Goal: Transaction & Acquisition: Book appointment/travel/reservation

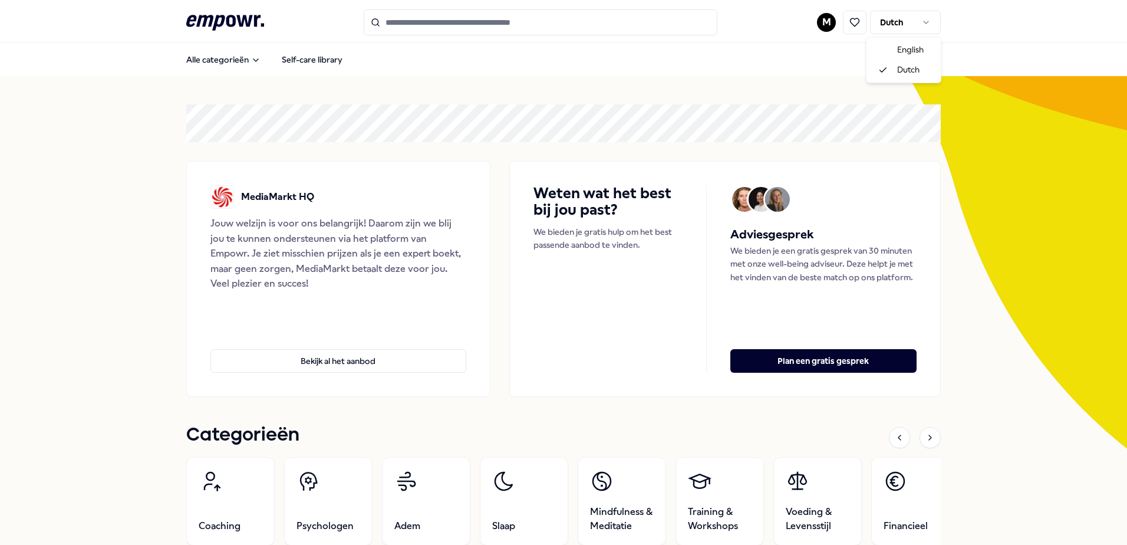
click at [917, 19] on html ".empowr-logo_svg__cls-1{fill:#03032f} M Dutch Alle categorieën Self-care librar…" at bounding box center [563, 272] width 1127 height 545
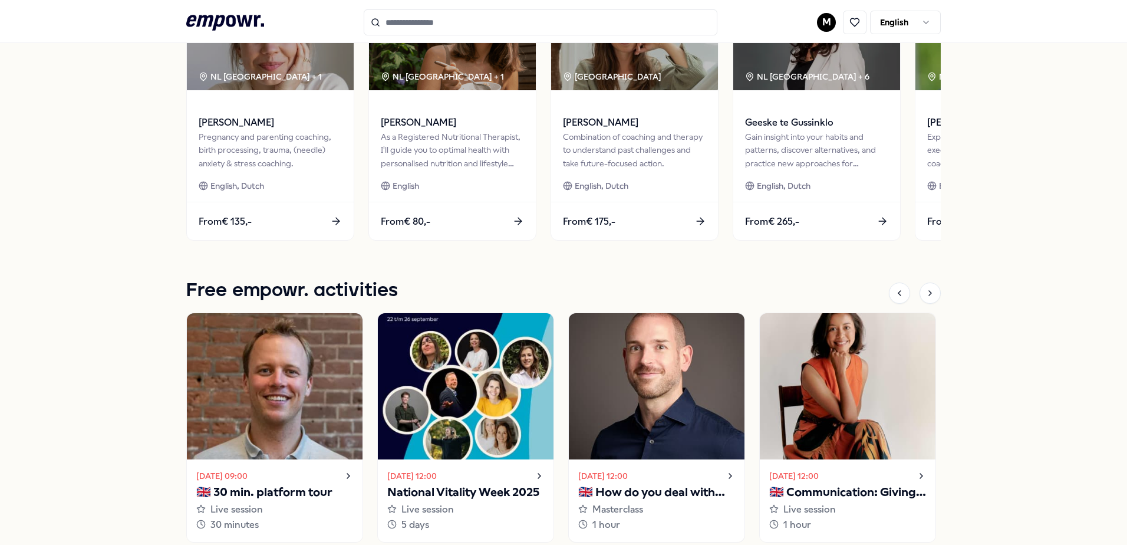
scroll to position [753, 0]
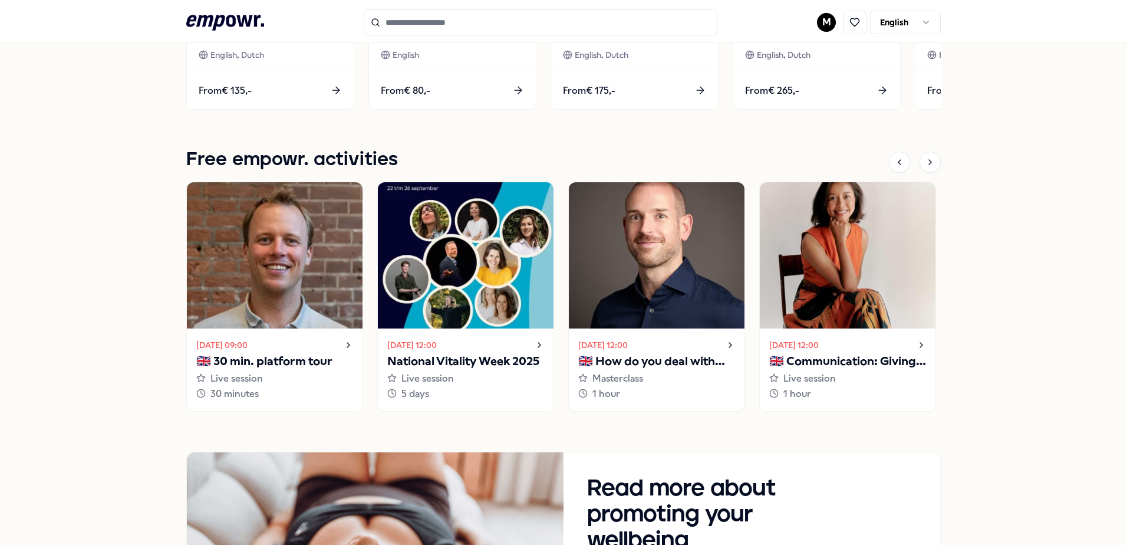
click at [704, 367] on p "🇬🇧 How do you deal with your inner critic?" at bounding box center [656, 361] width 157 height 19
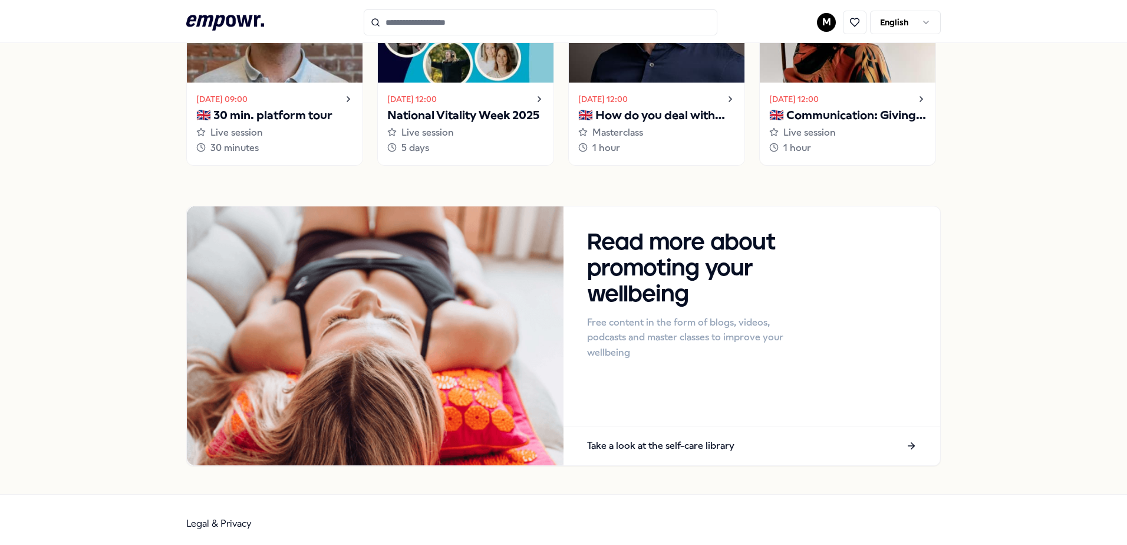
scroll to position [1006, 0]
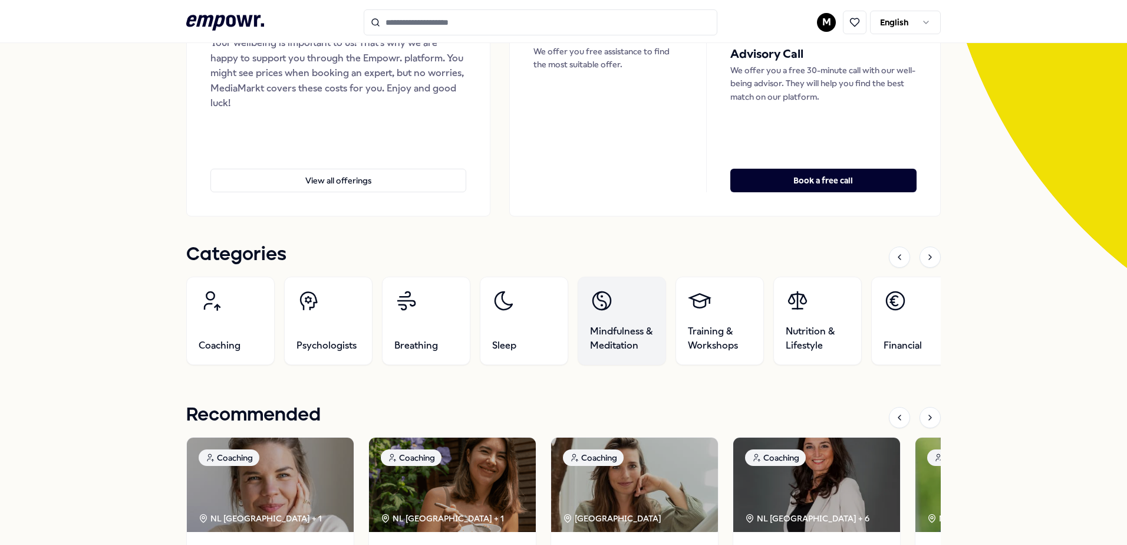
click at [616, 332] on span "Mindfulness & Meditation" at bounding box center [622, 338] width 64 height 28
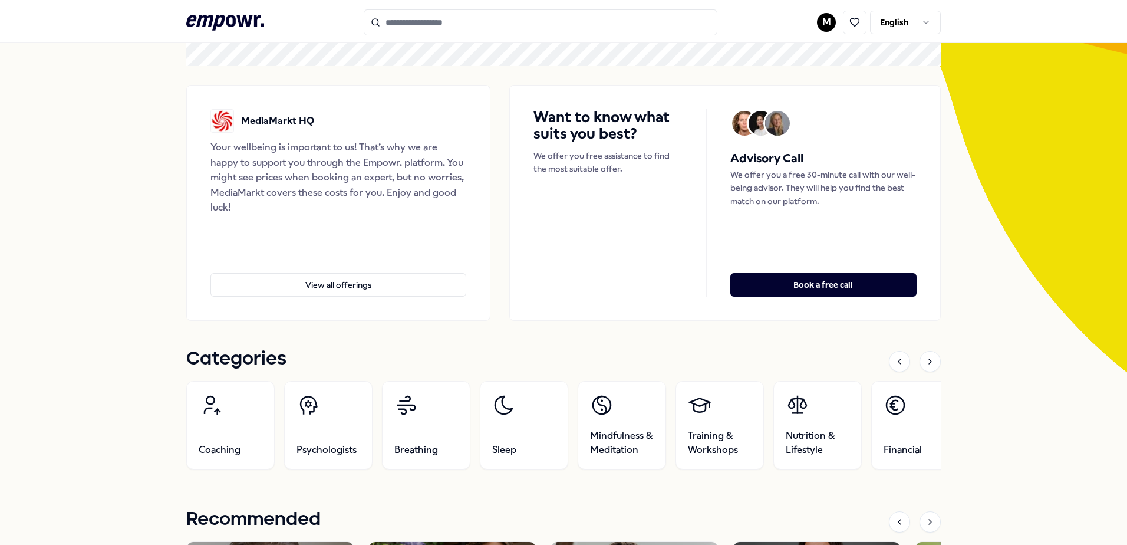
scroll to position [135, 0]
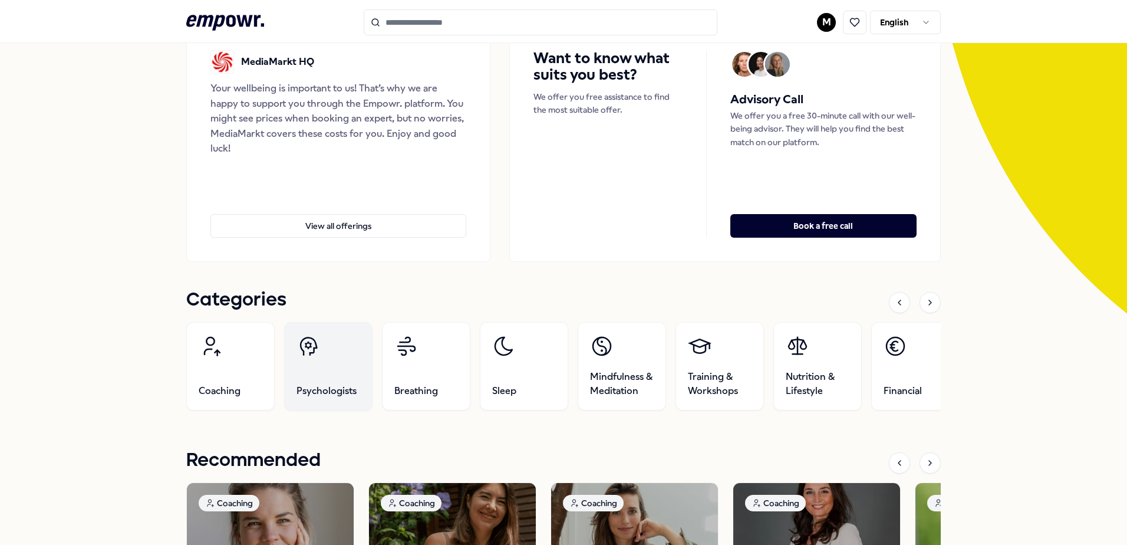
click at [326, 375] on link "Psychologists" at bounding box center [328, 366] width 88 height 88
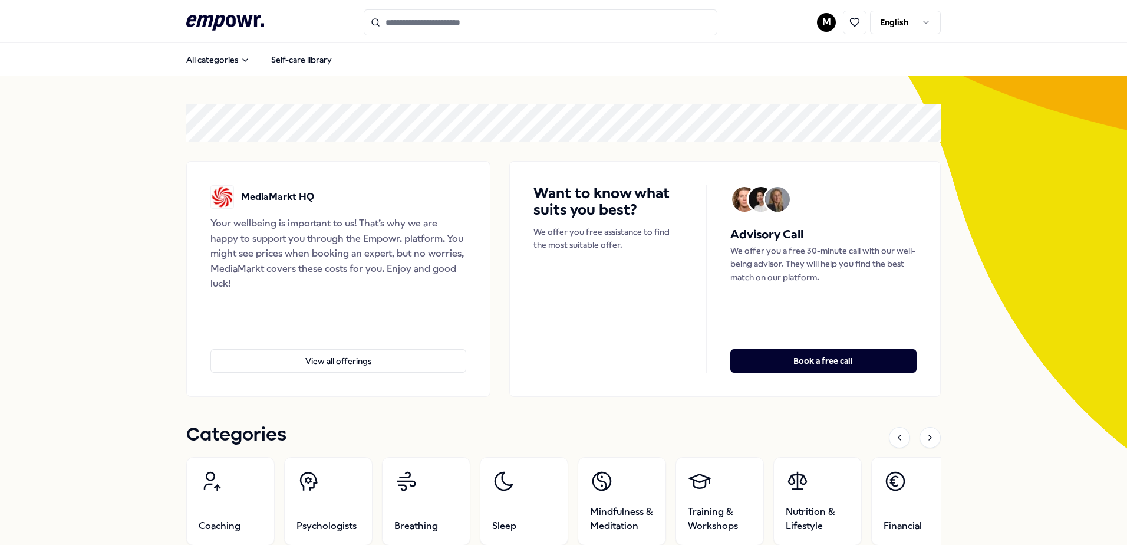
scroll to position [236, 0]
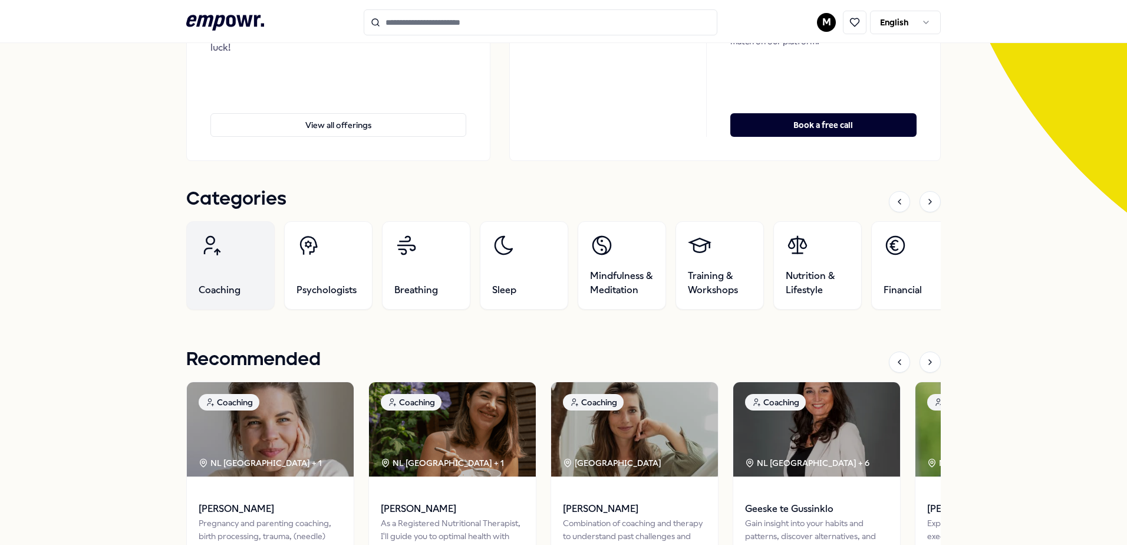
click at [212, 266] on link "Coaching" at bounding box center [230, 265] width 88 height 88
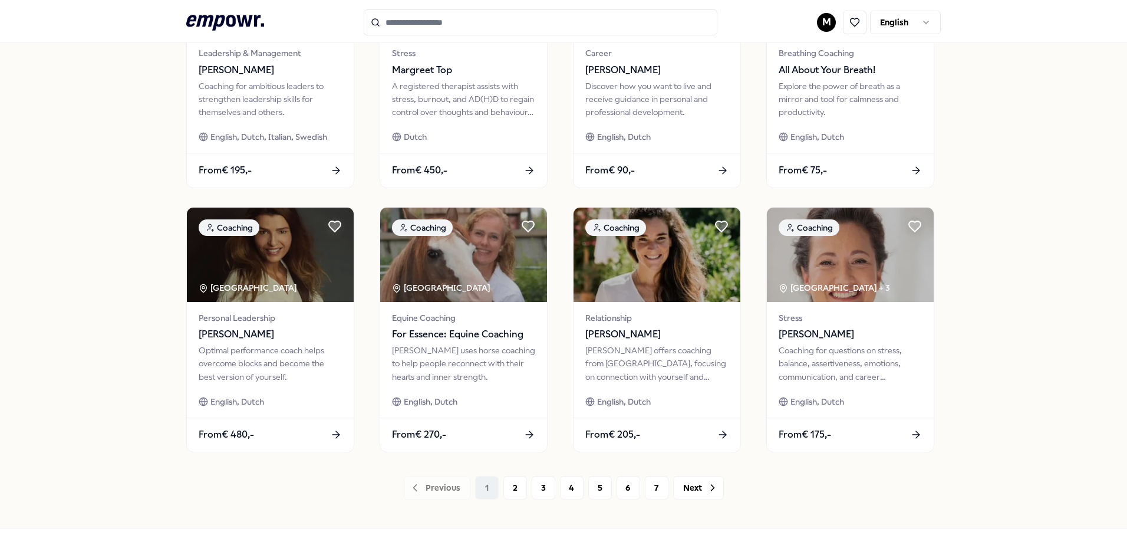
scroll to position [510, 0]
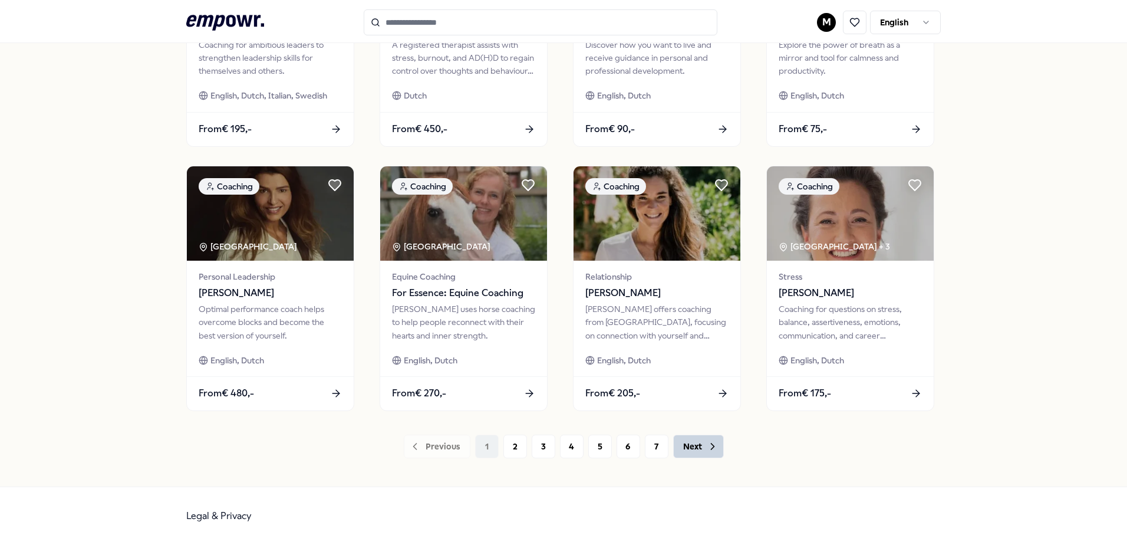
click at [695, 448] on button "Next" at bounding box center [698, 446] width 51 height 24
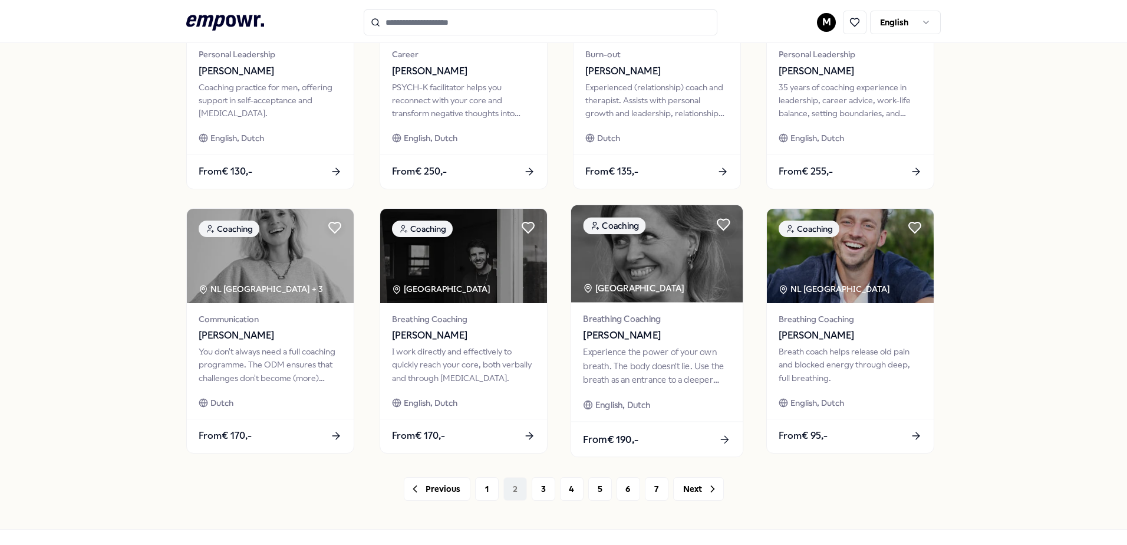
scroll to position [472, 0]
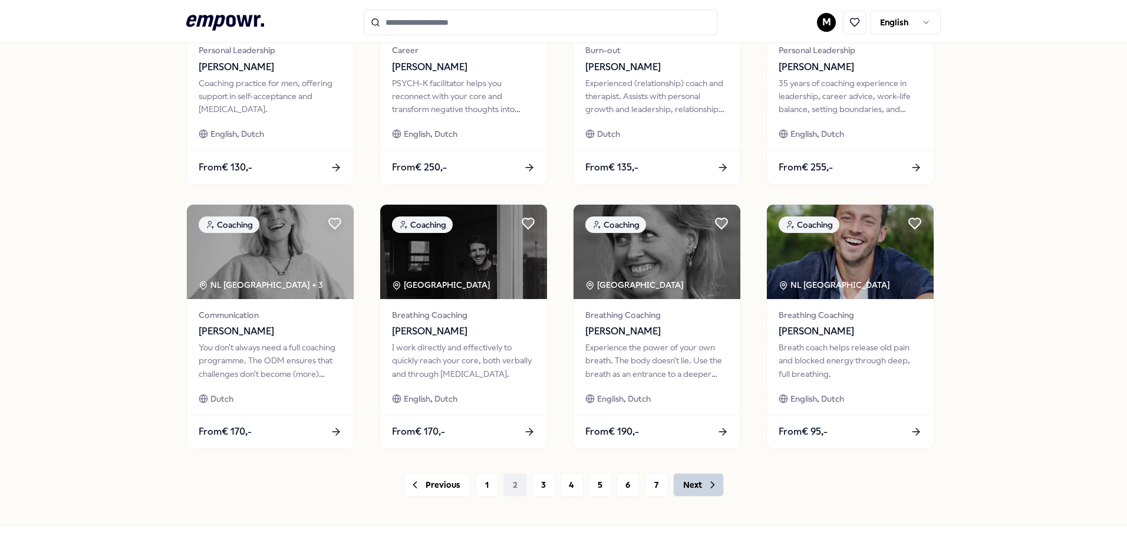
click at [688, 489] on button "Next" at bounding box center [698, 485] width 51 height 24
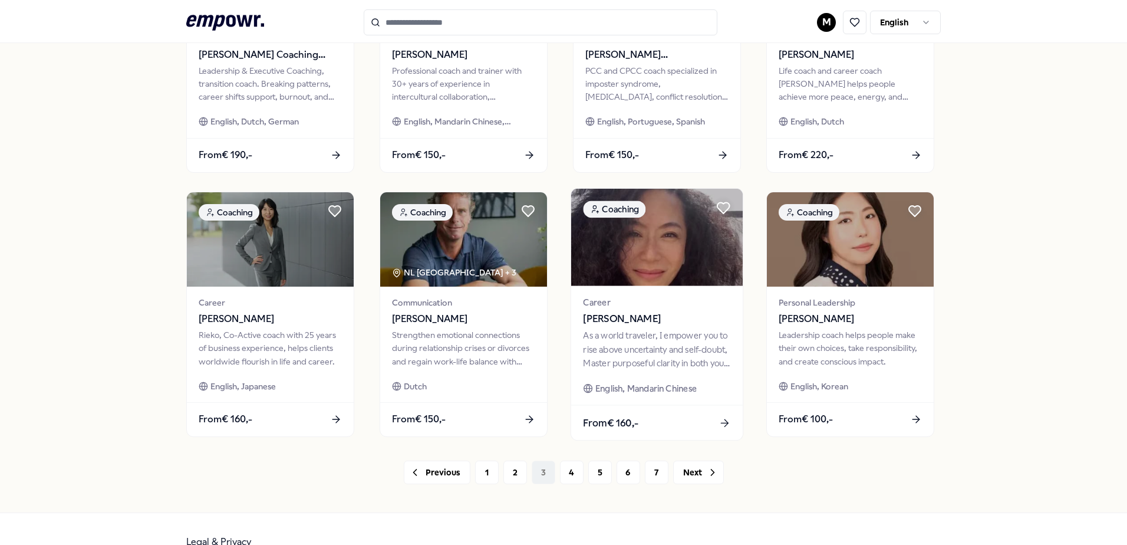
scroll to position [510, 0]
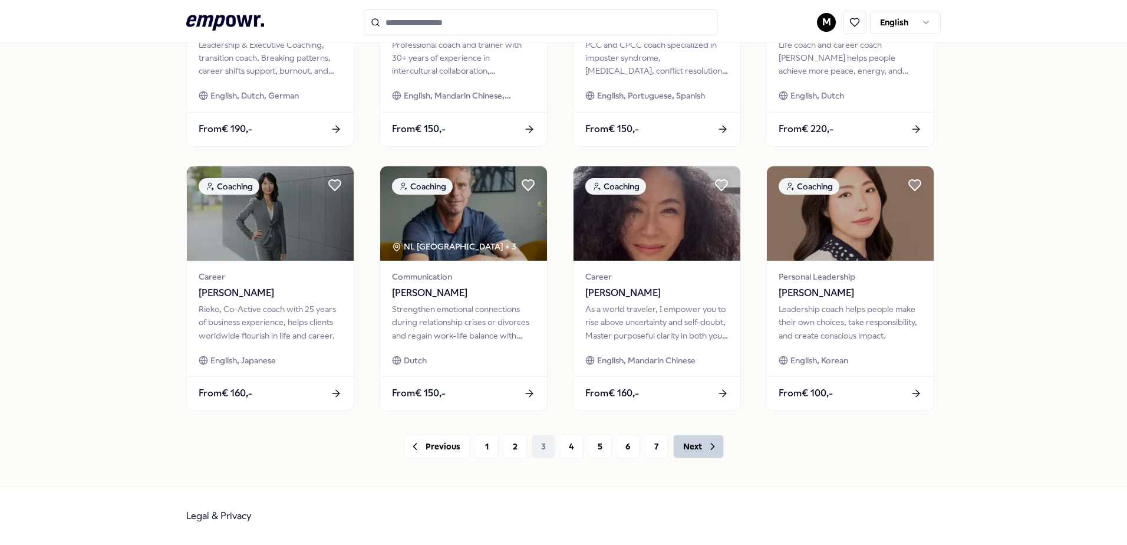
click at [677, 454] on button "Next" at bounding box center [698, 446] width 51 height 24
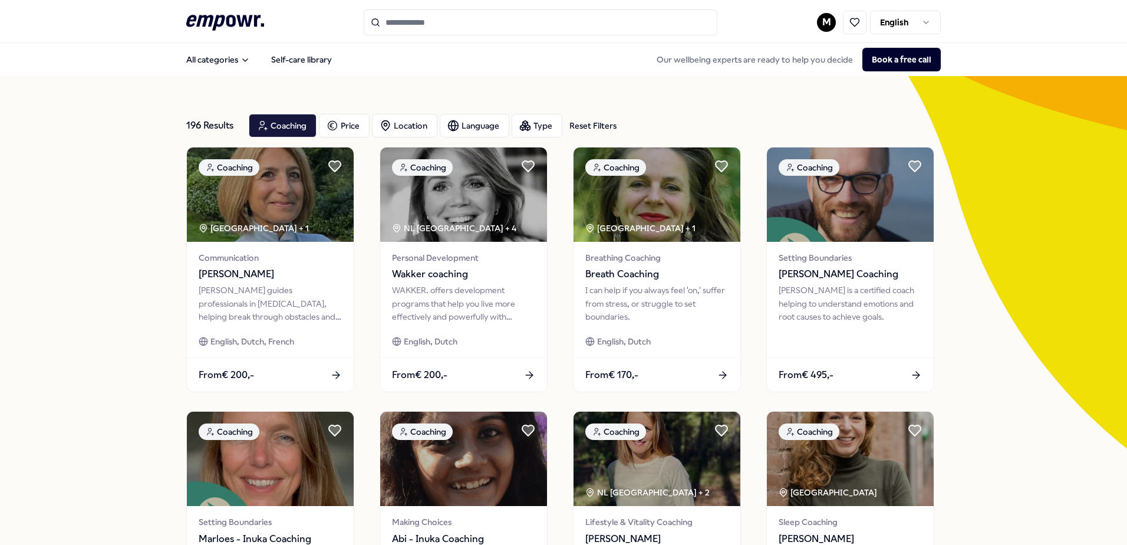
click at [217, 25] on icon at bounding box center [225, 22] width 78 height 15
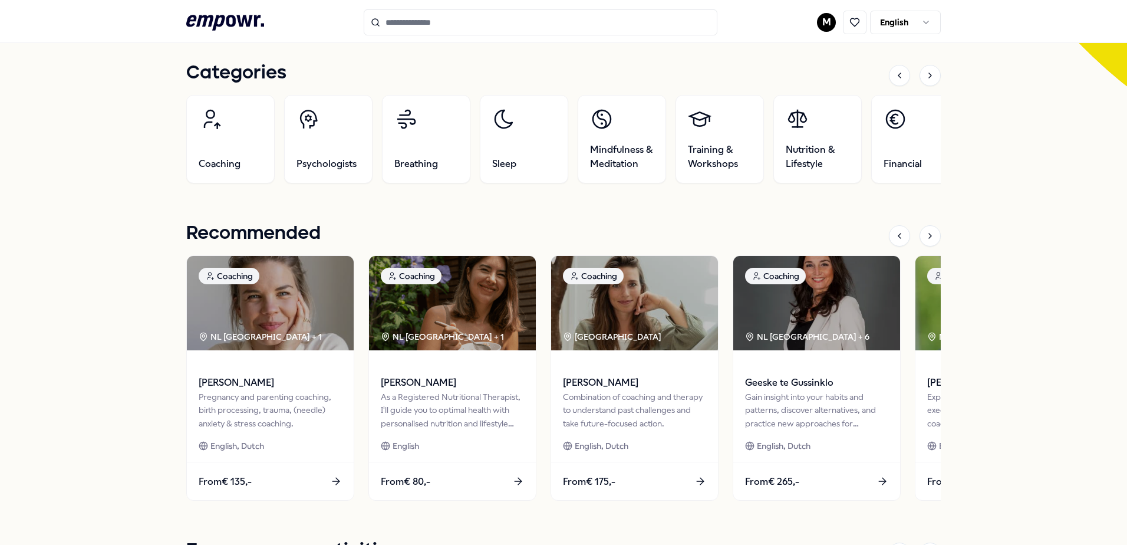
scroll to position [295, 0]
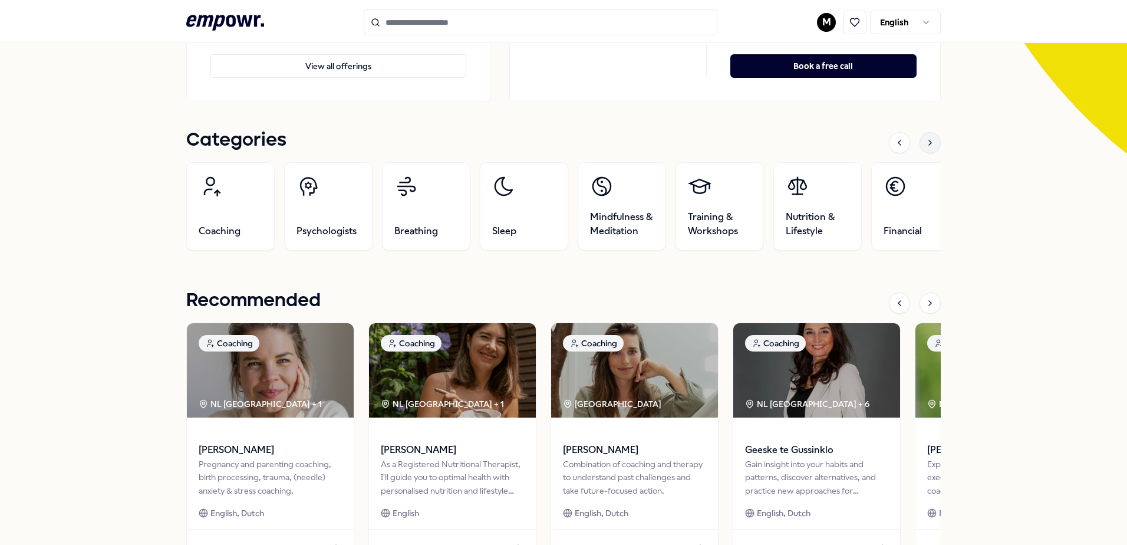
click at [926, 143] on icon at bounding box center [930, 142] width 9 height 9
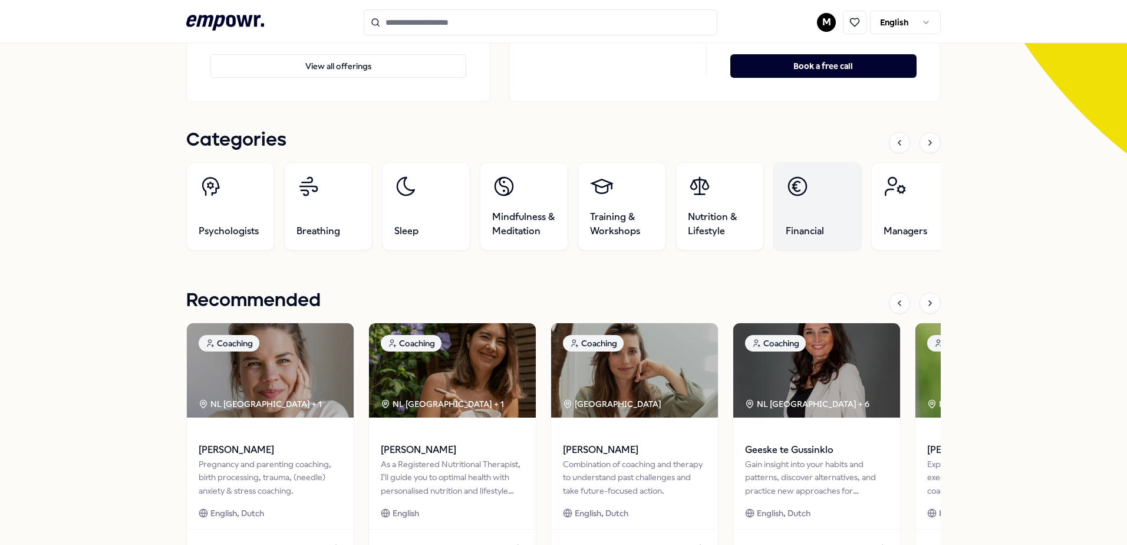
click at [800, 230] on span "Financial" at bounding box center [805, 231] width 38 height 14
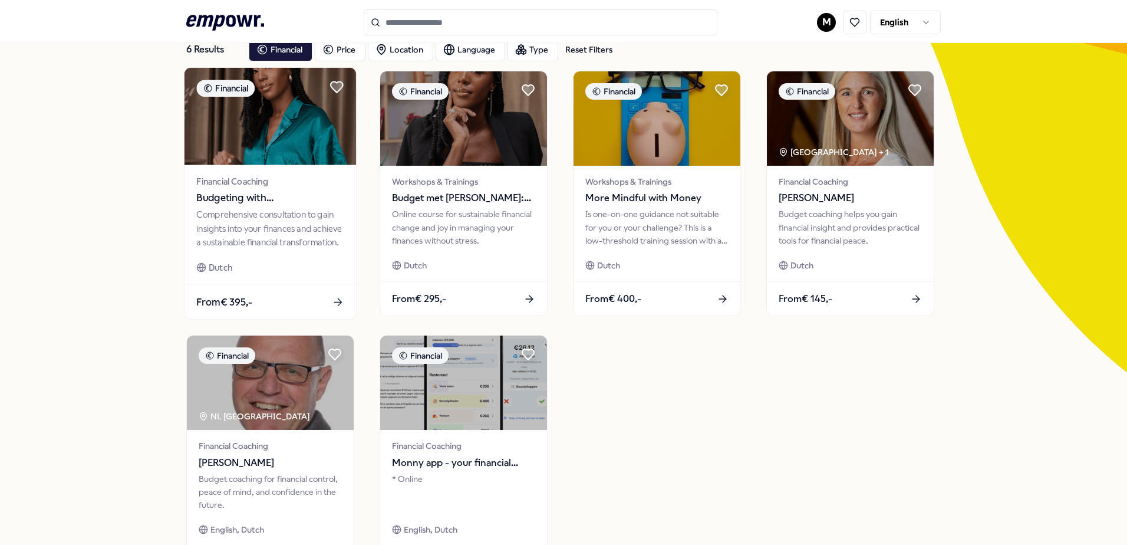
click at [272, 216] on div "Comprehensive consultation to gain insights into your finances and achieve a su…" at bounding box center [269, 228] width 147 height 41
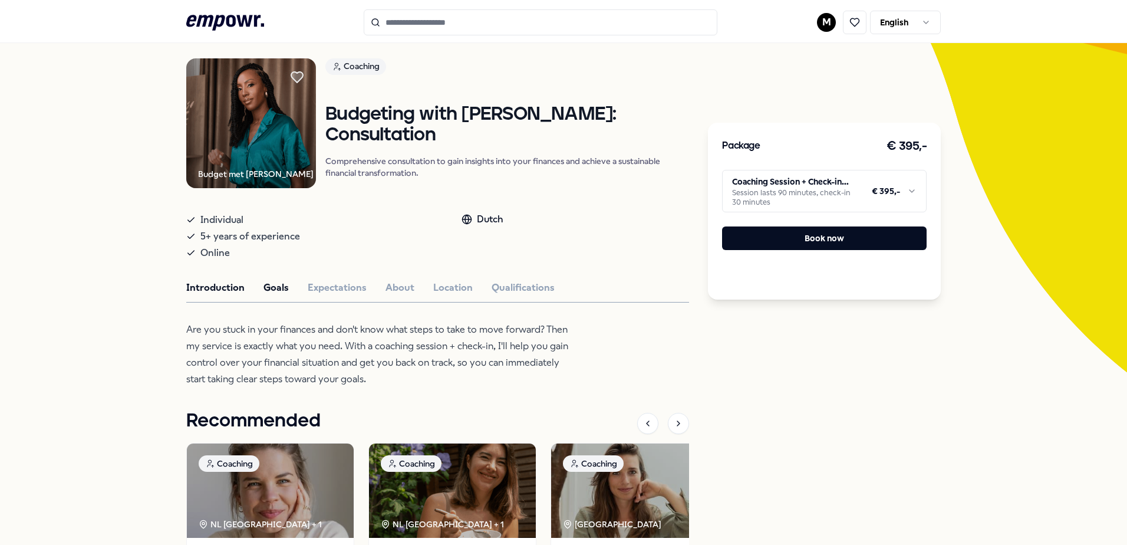
click at [276, 289] on button "Goals" at bounding box center [276, 287] width 25 height 15
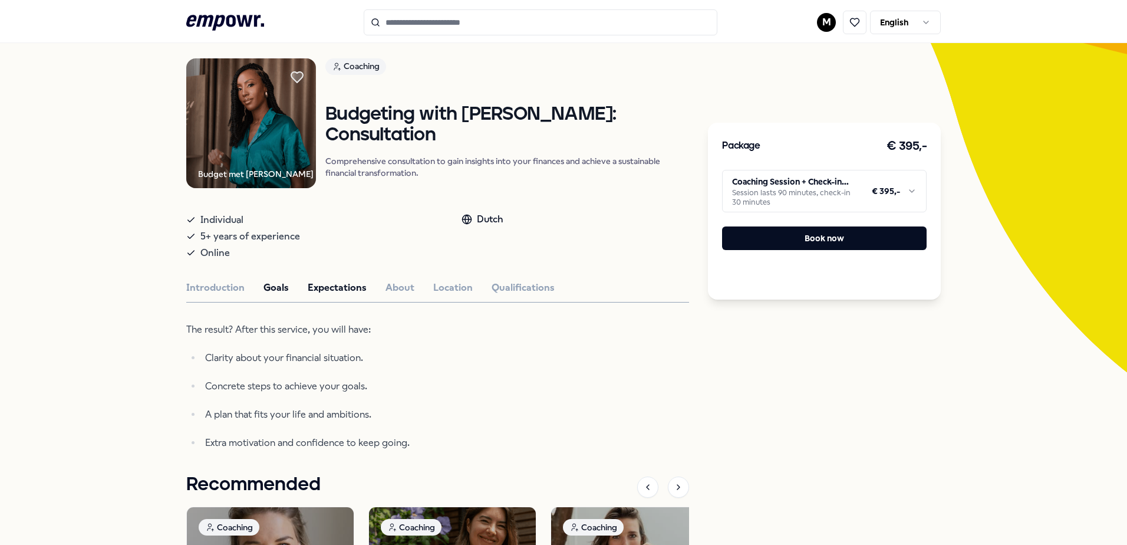
click at [333, 291] on button "Expectations" at bounding box center [337, 287] width 59 height 15
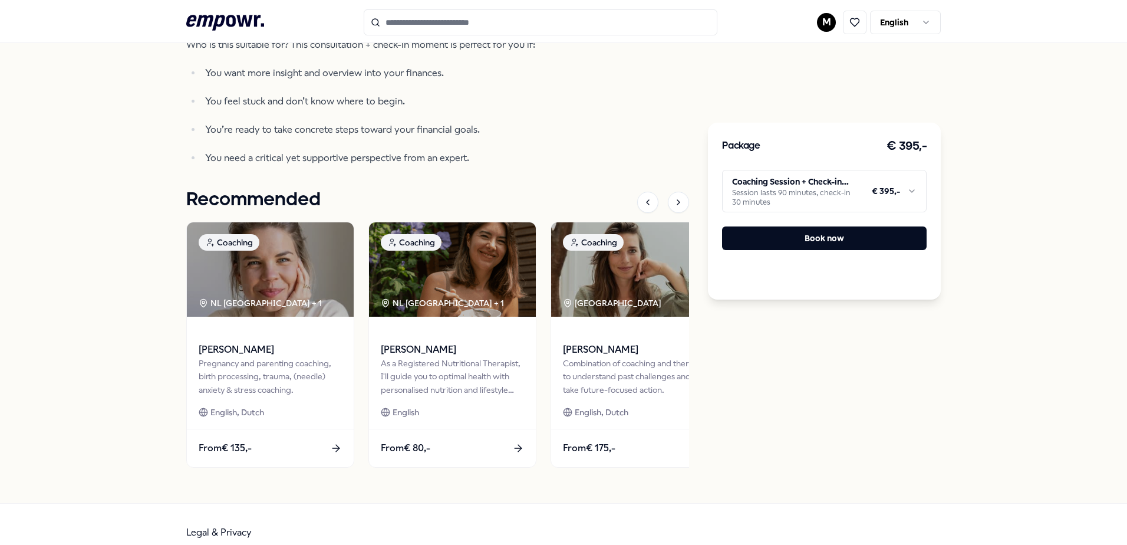
scroll to position [607, 0]
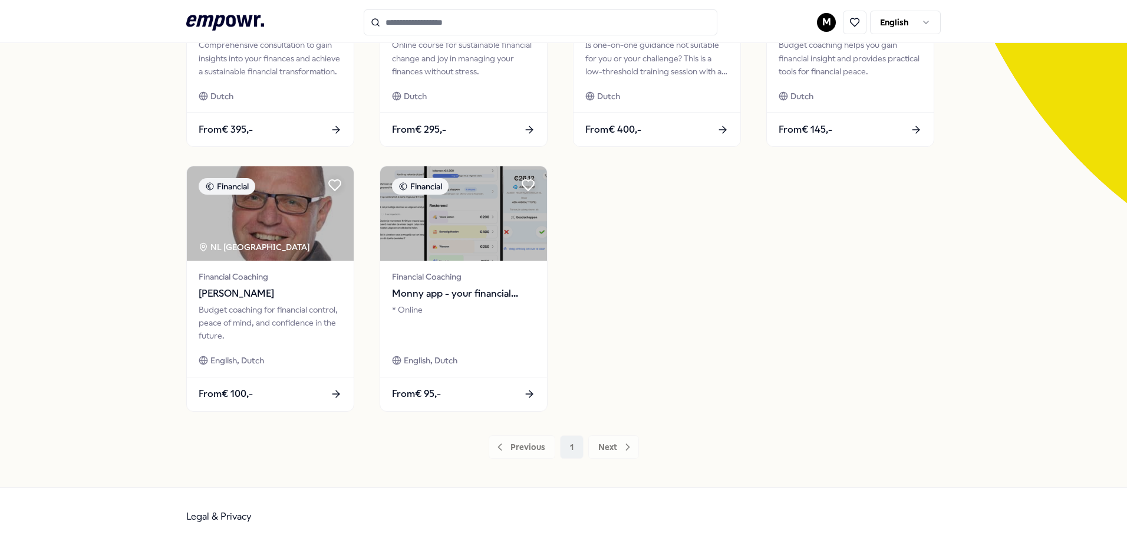
scroll to position [245, 0]
click at [479, 297] on span "Monny app - your financial assistent" at bounding box center [463, 292] width 147 height 15
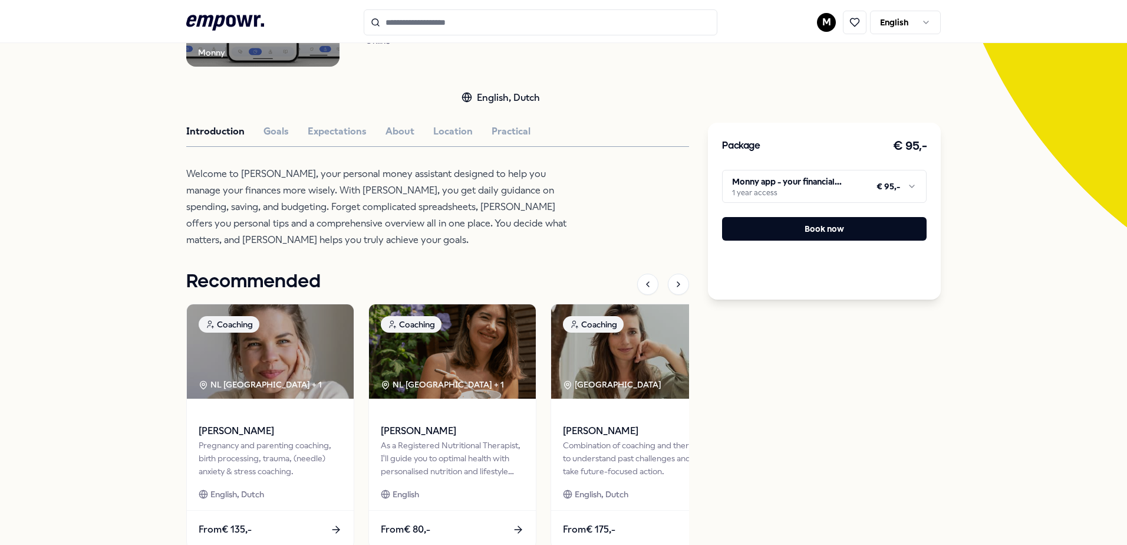
scroll to position [312, 0]
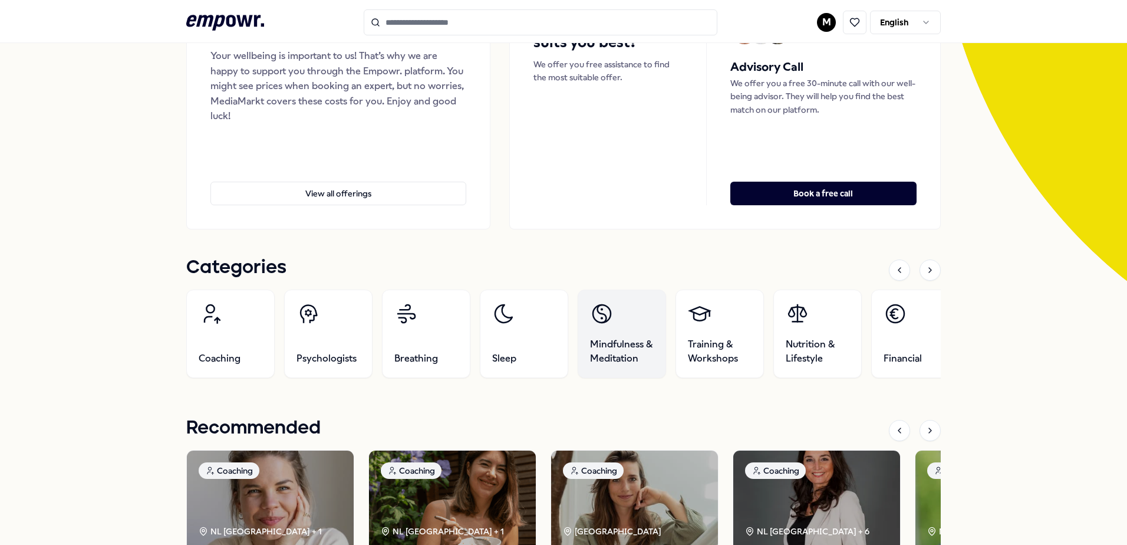
scroll to position [177, 0]
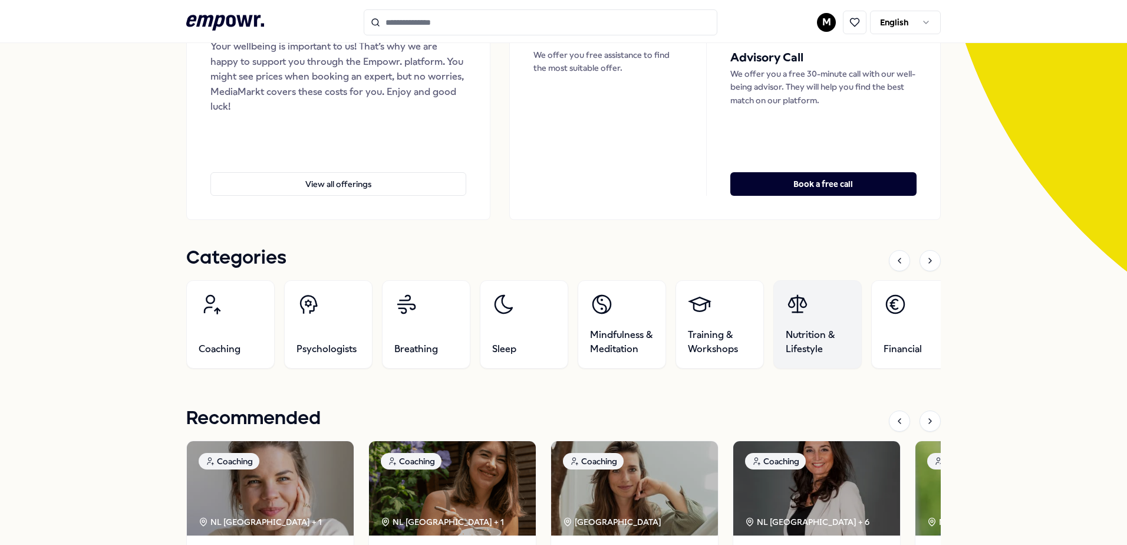
click at [826, 319] on link "Nutrition & Lifestyle" at bounding box center [817, 324] width 88 height 88
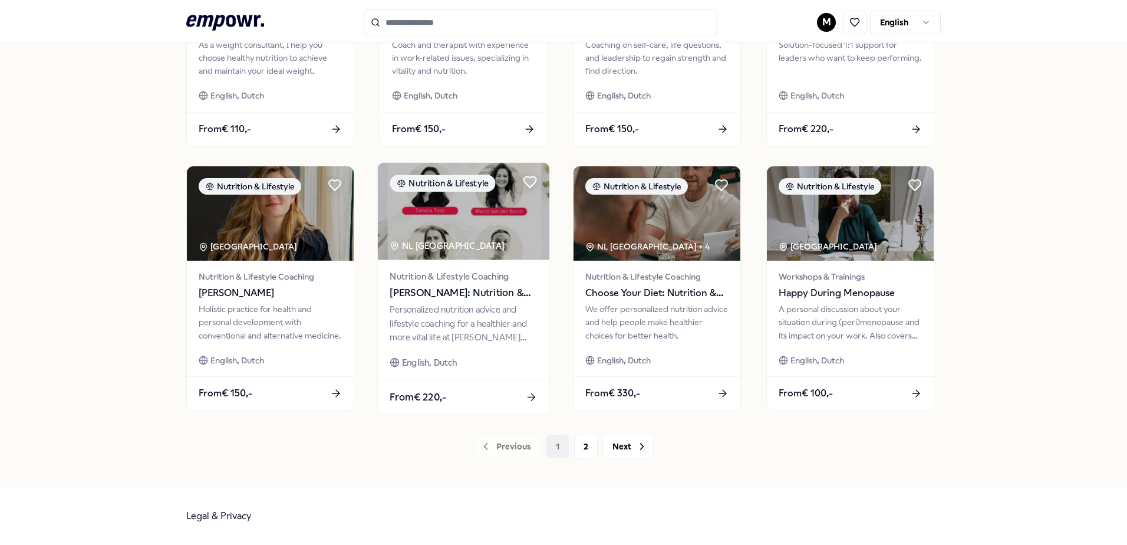
scroll to position [451, 0]
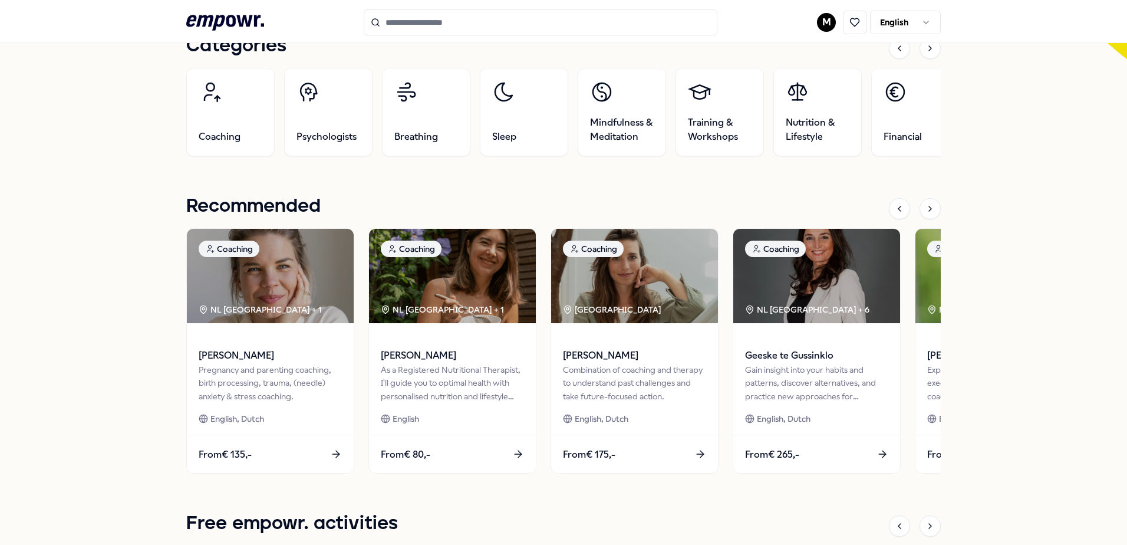
scroll to position [215, 0]
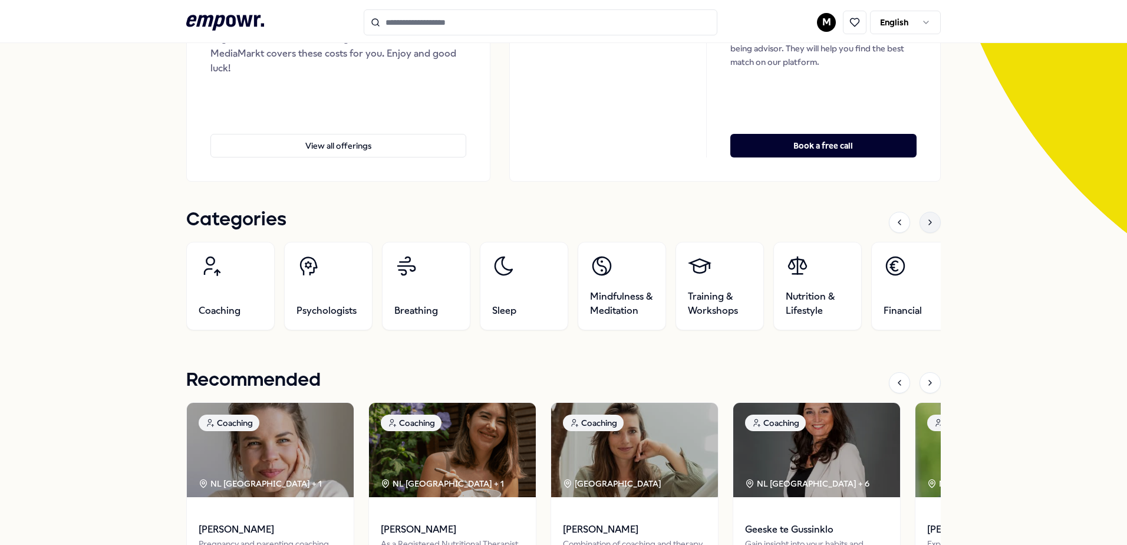
click at [926, 223] on icon at bounding box center [930, 222] width 9 height 9
click at [898, 223] on icon at bounding box center [899, 222] width 2 height 5
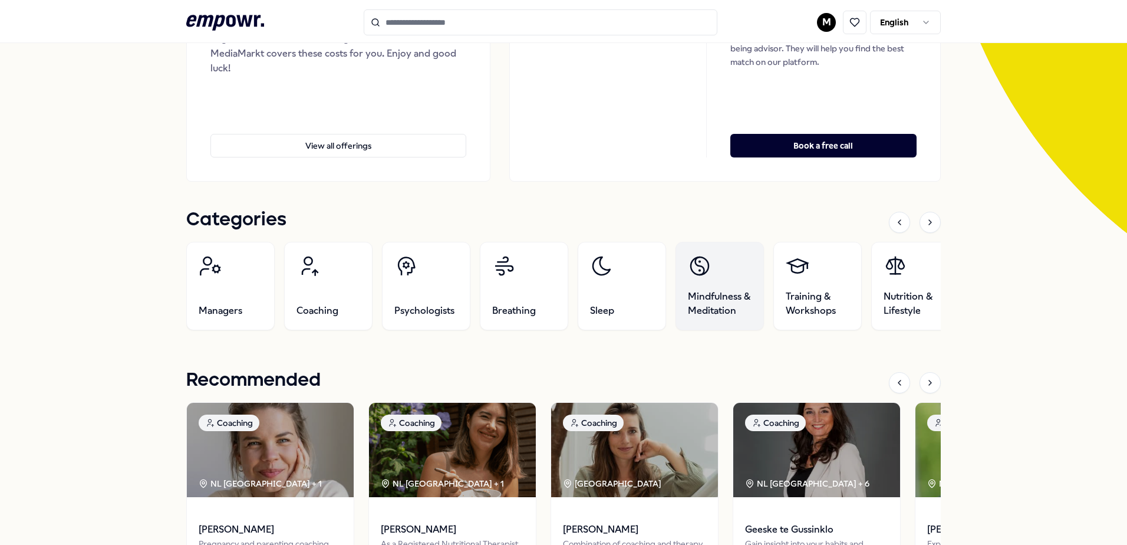
click at [715, 295] on span "Mindfulness & Meditation" at bounding box center [720, 303] width 64 height 28
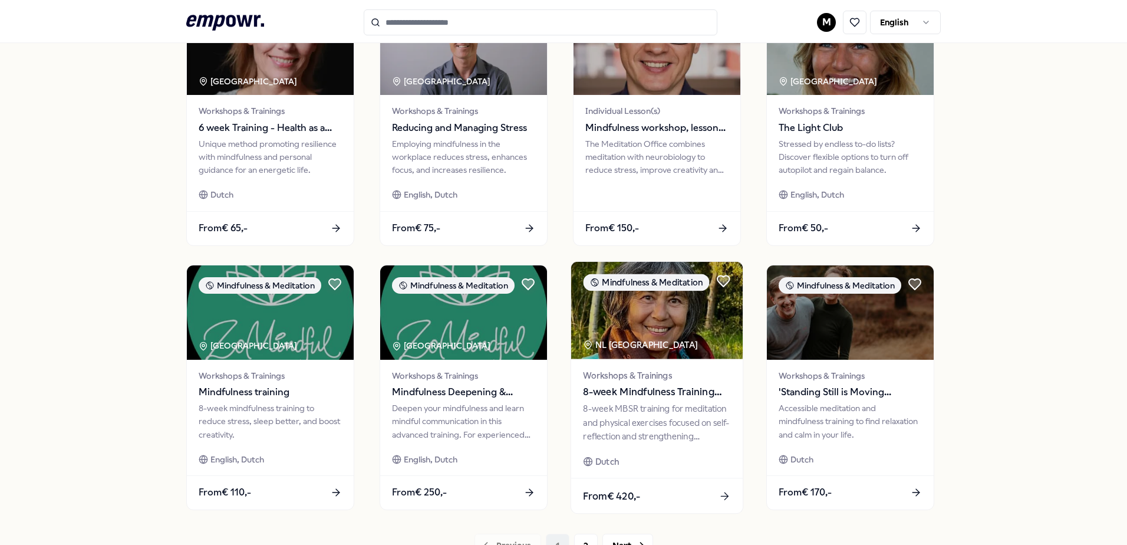
scroll to position [510, 0]
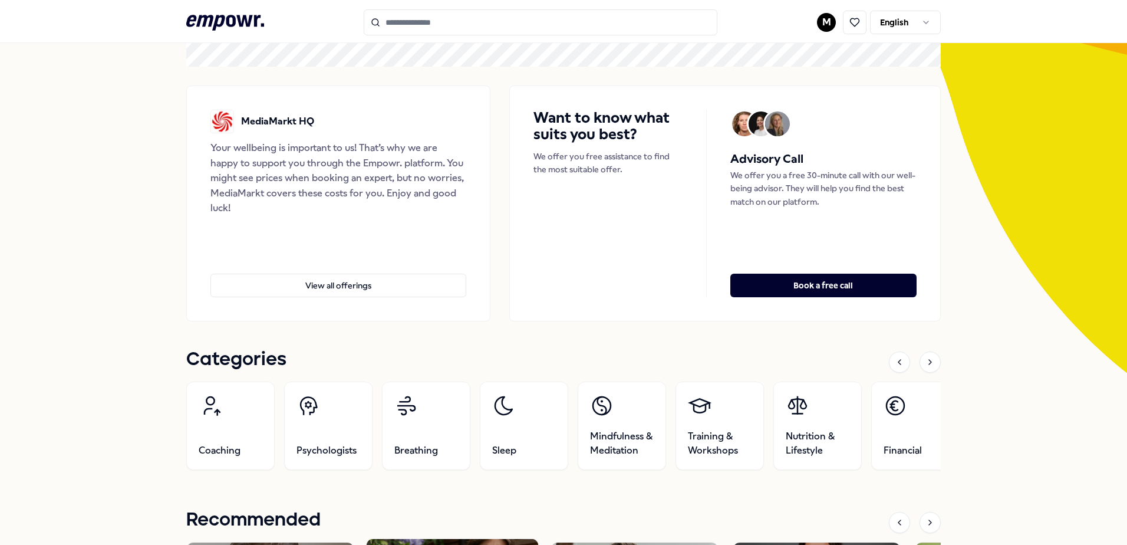
scroll to position [177, 0]
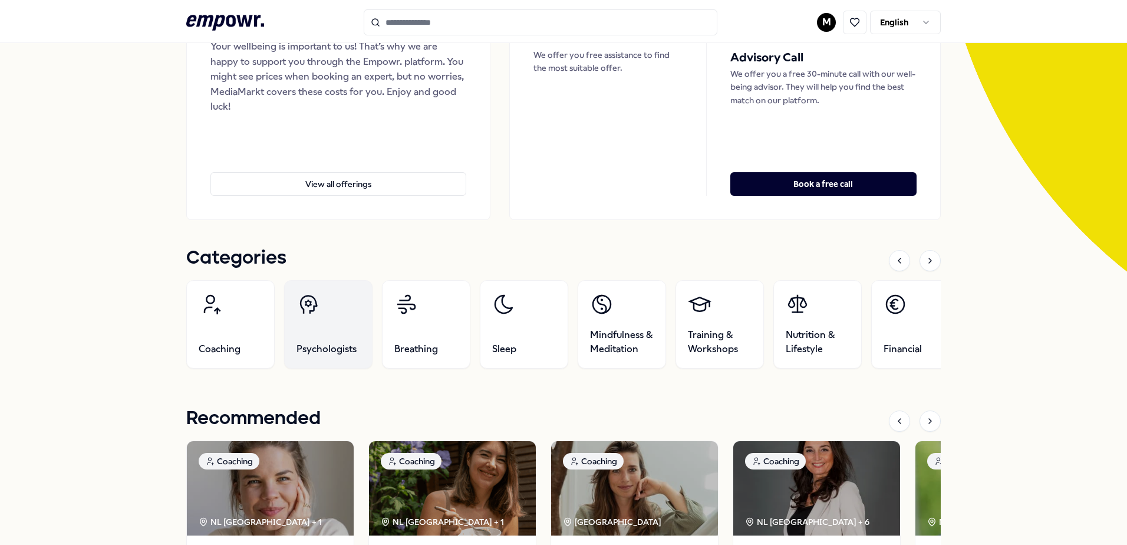
click at [348, 334] on link "Psychologists" at bounding box center [328, 324] width 88 height 88
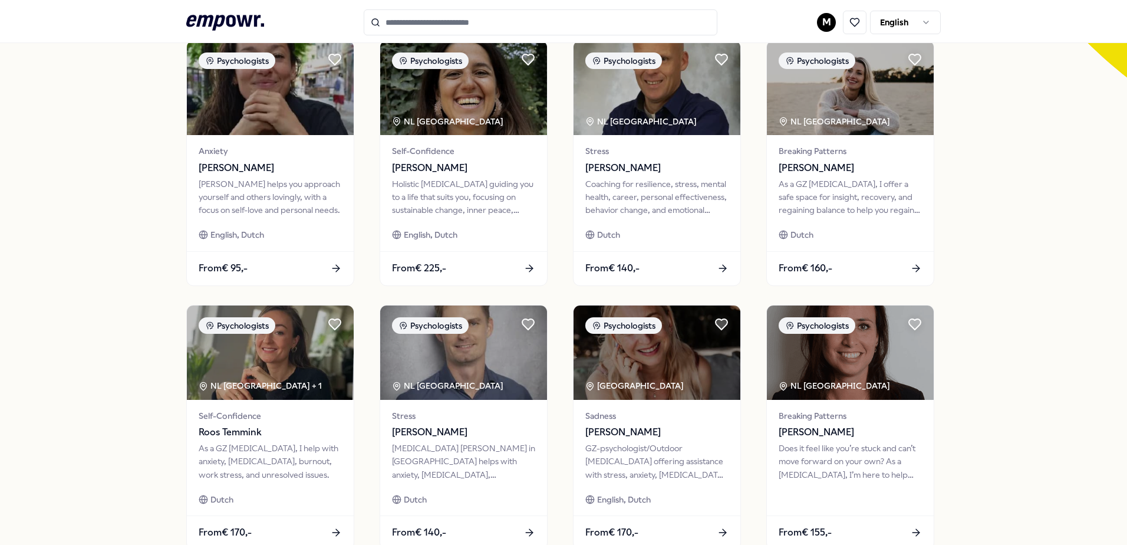
scroll to position [510, 0]
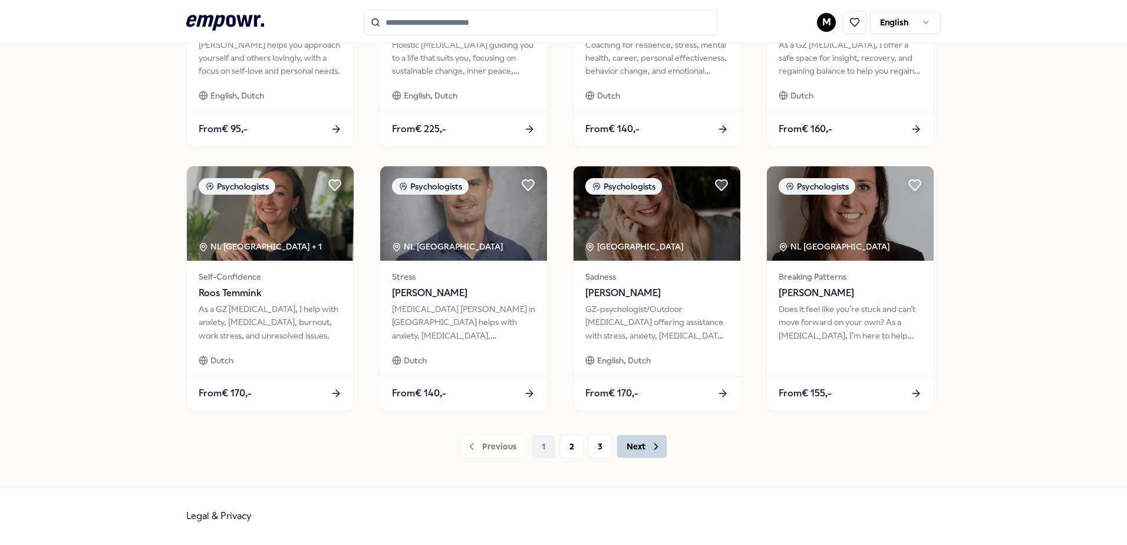
click at [634, 449] on button "Next" at bounding box center [642, 446] width 51 height 24
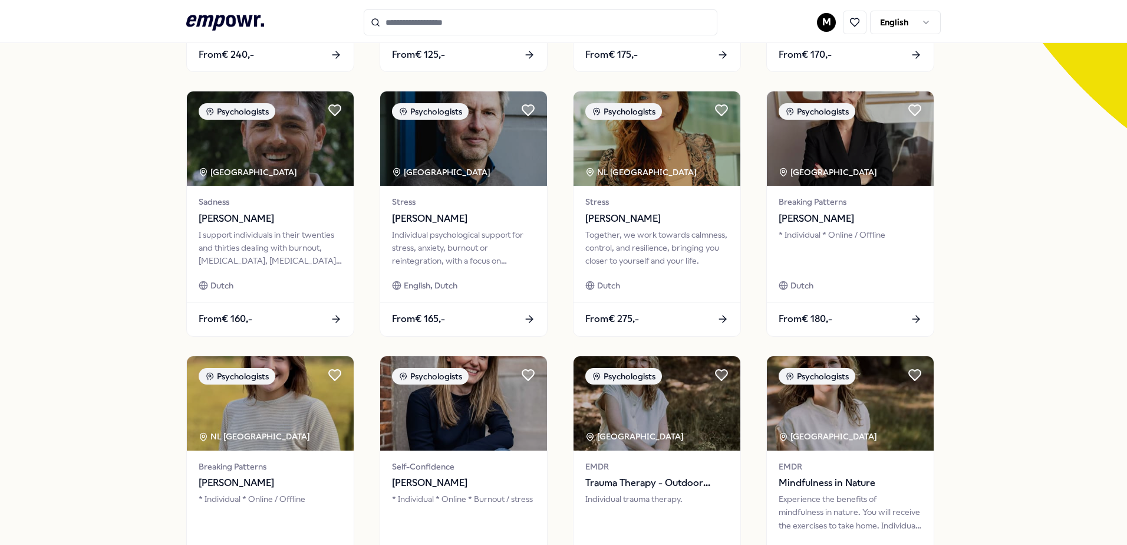
scroll to position [451, 0]
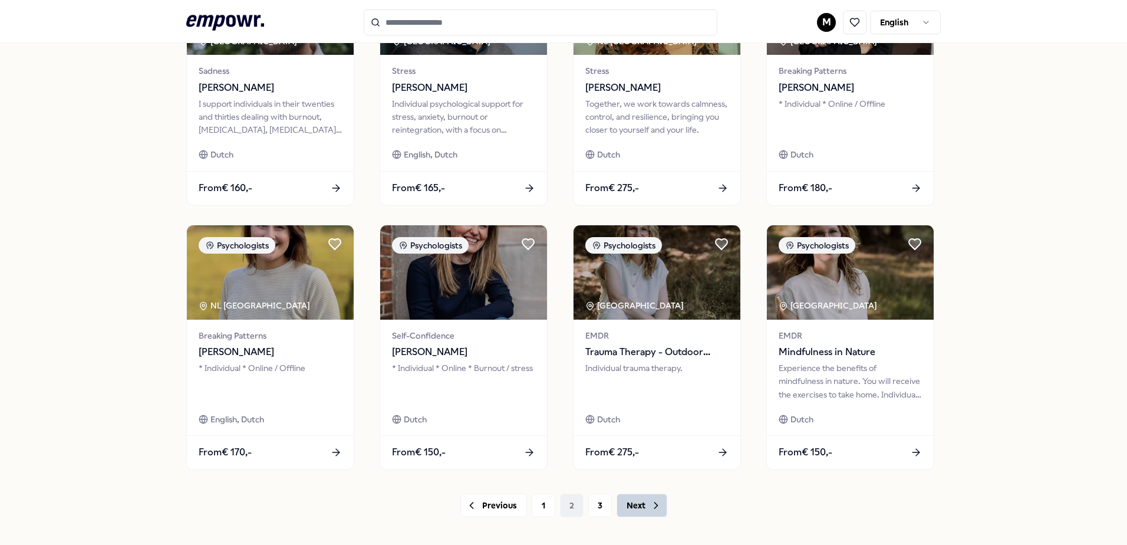
click at [647, 512] on button "Next" at bounding box center [642, 505] width 51 height 24
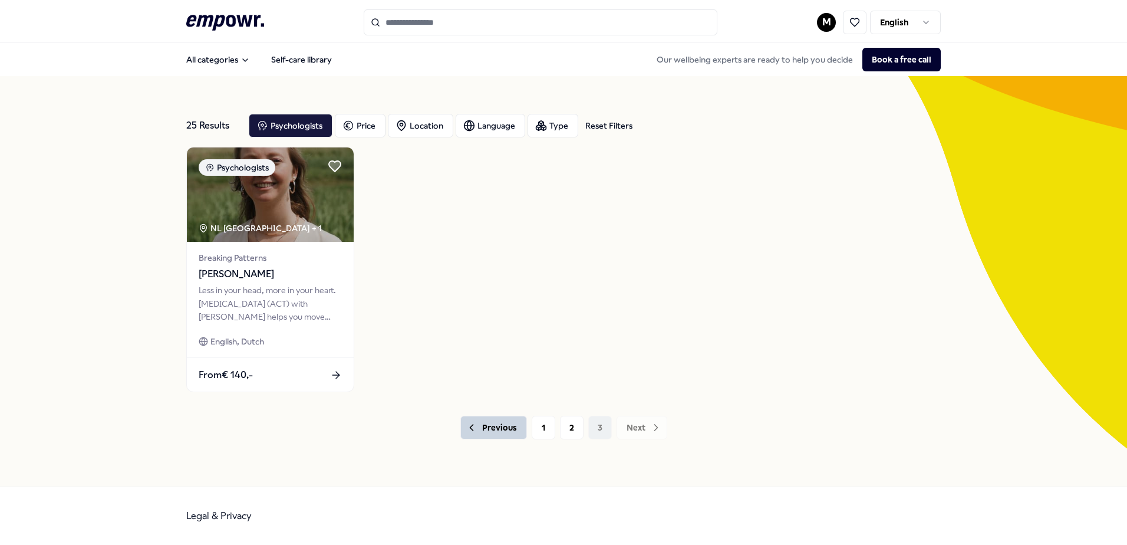
click at [494, 433] on button "Previous" at bounding box center [493, 428] width 67 height 24
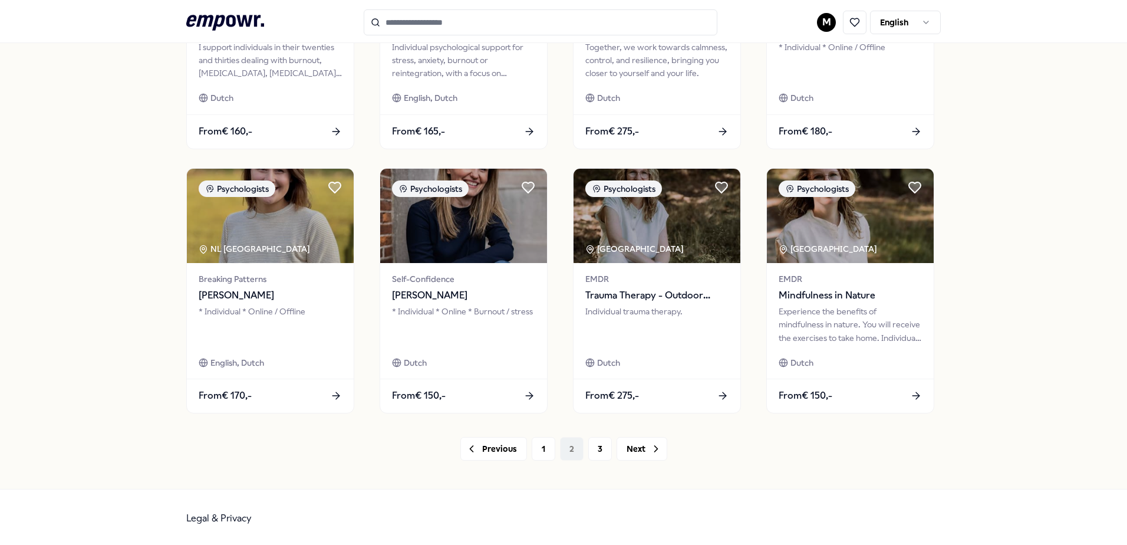
scroll to position [510, 0]
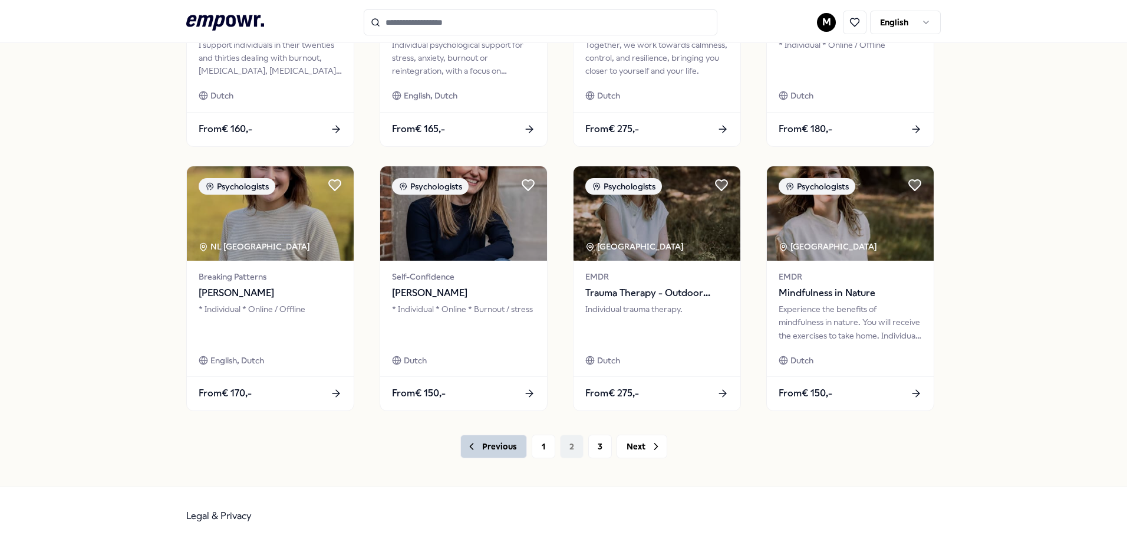
click at [488, 446] on button "Previous" at bounding box center [493, 446] width 67 height 24
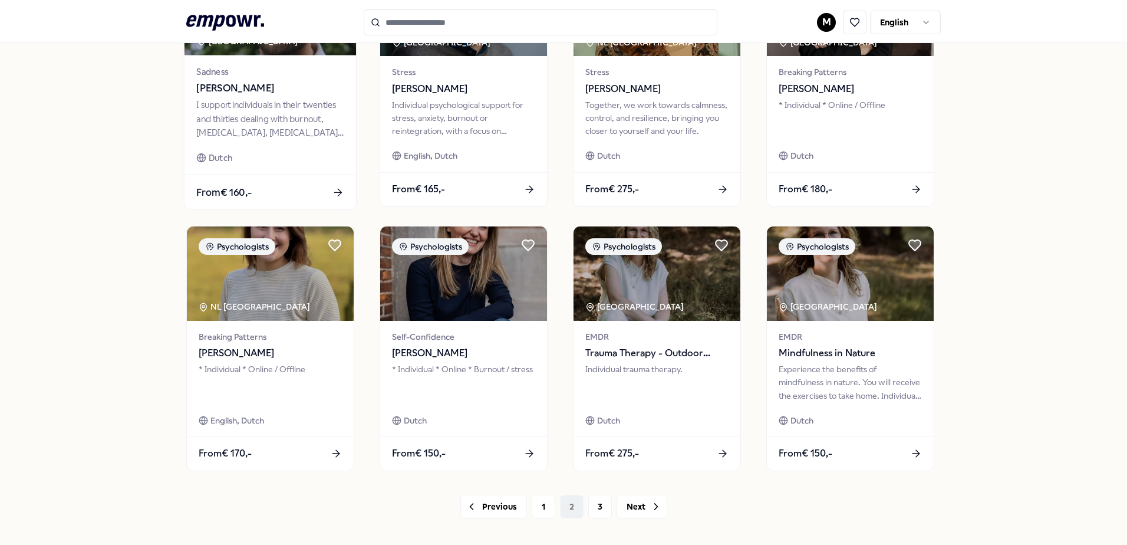
scroll to position [392, 0]
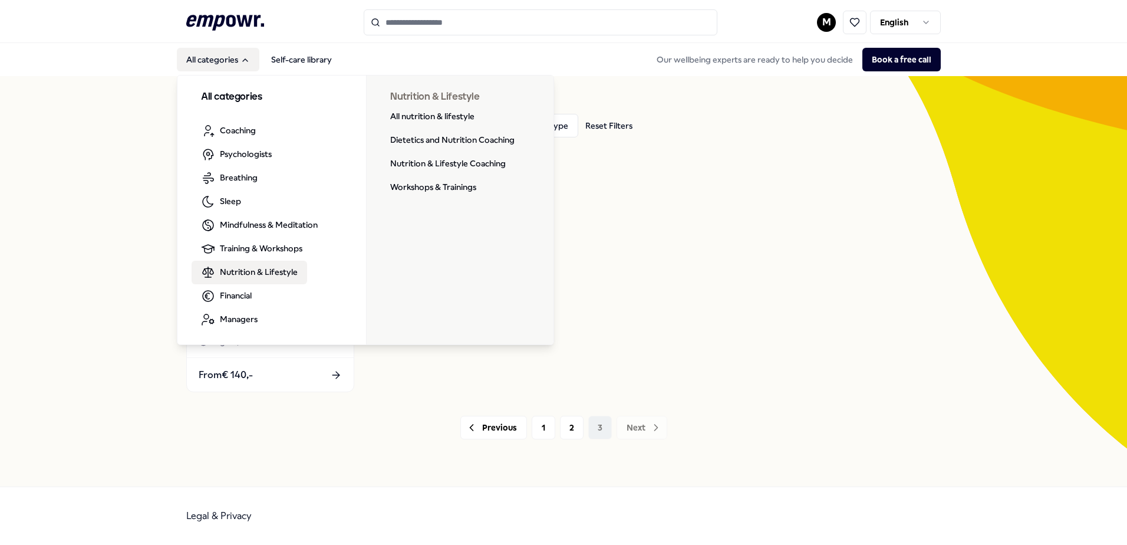
click at [96, 284] on div "25 Results Reset Filters Psychologists Price Location Language Type Reset Filte…" at bounding box center [563, 281] width 1127 height 410
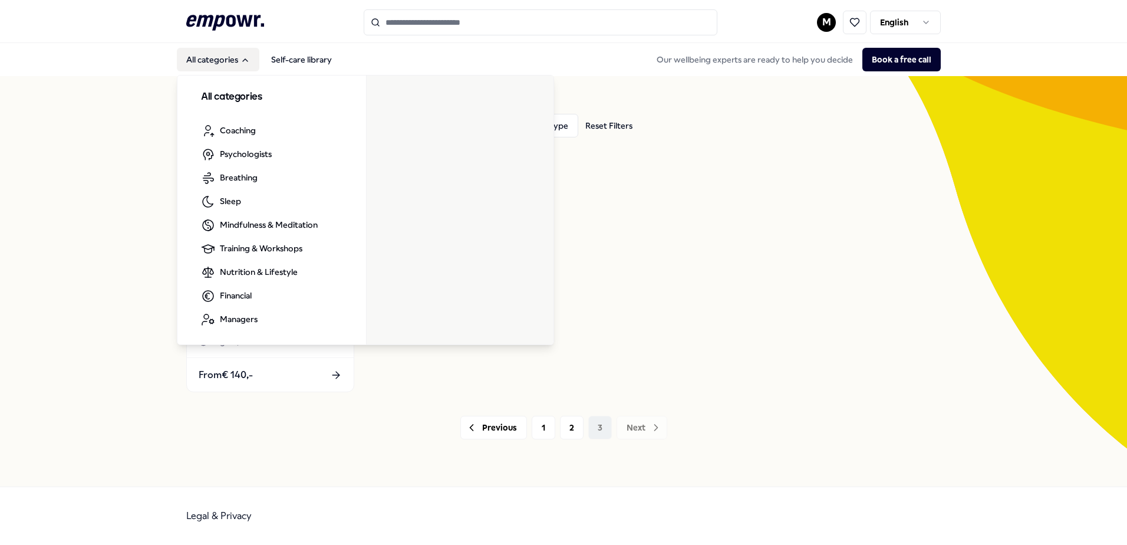
click at [218, 23] on icon ".empowr-logo_svg__cls-1{fill:#03032f}" at bounding box center [225, 23] width 78 height 22
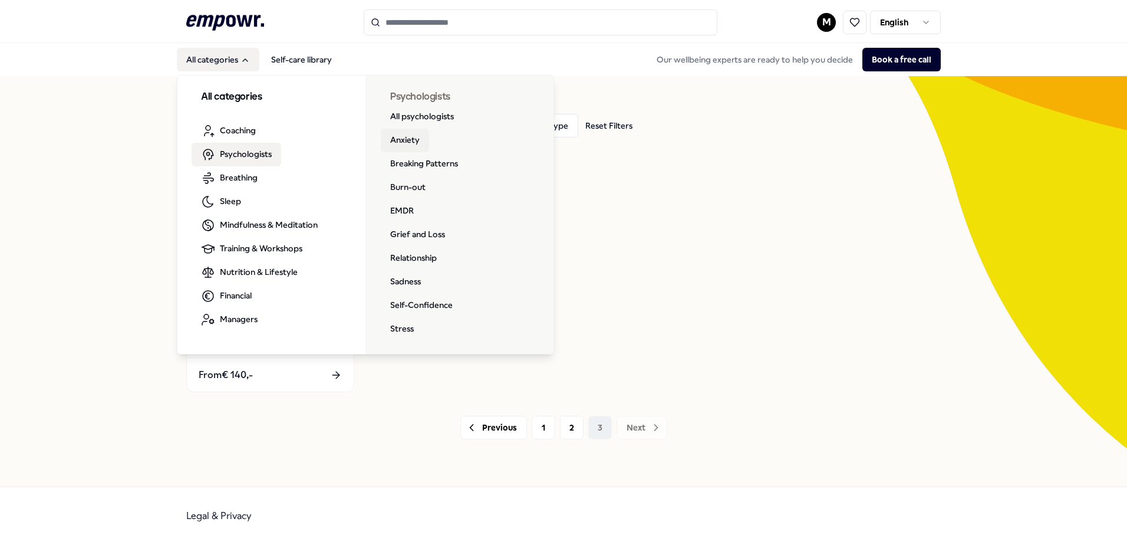
click at [396, 135] on link "Anxiety" at bounding box center [405, 141] width 48 height 24
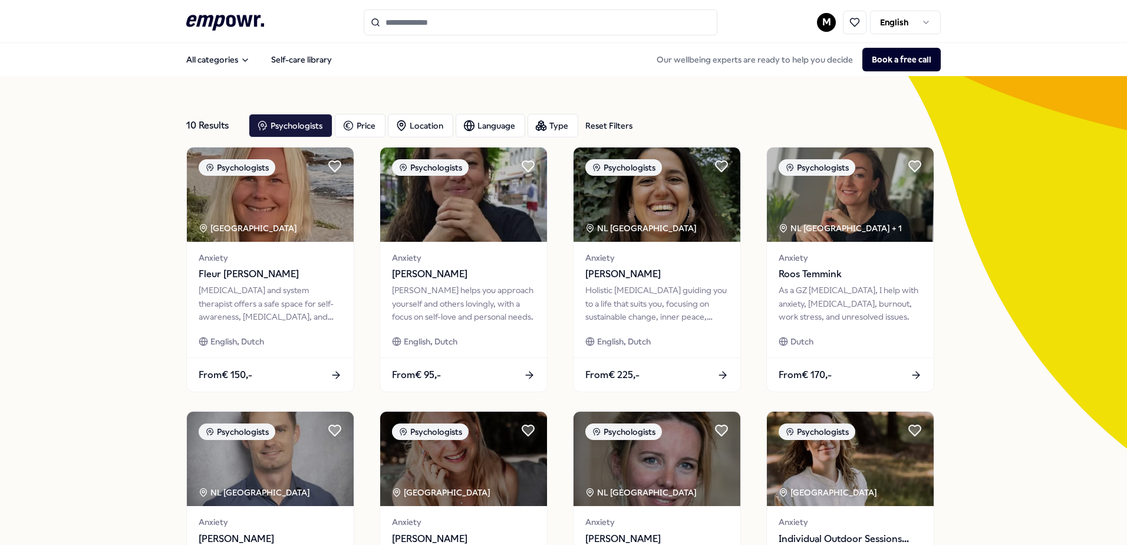
click at [219, 22] on icon at bounding box center [225, 22] width 78 height 15
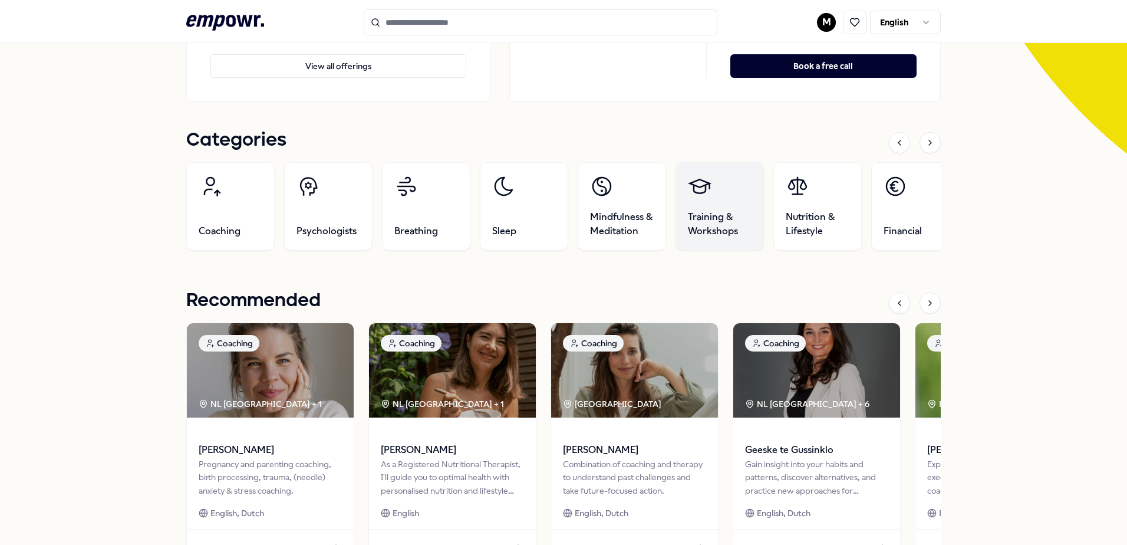
scroll to position [354, 0]
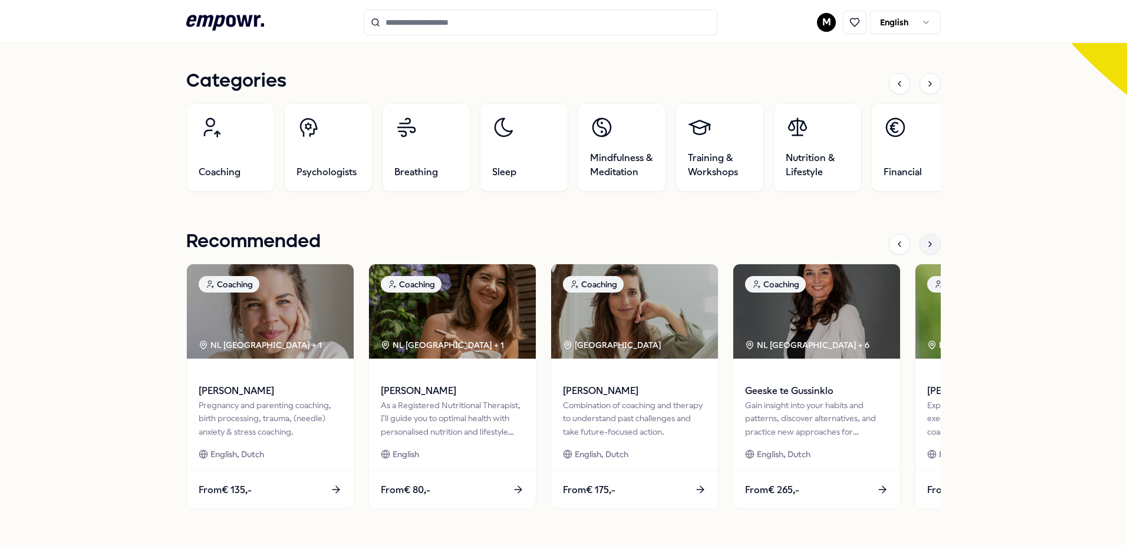
click at [926, 242] on icon at bounding box center [930, 243] width 9 height 9
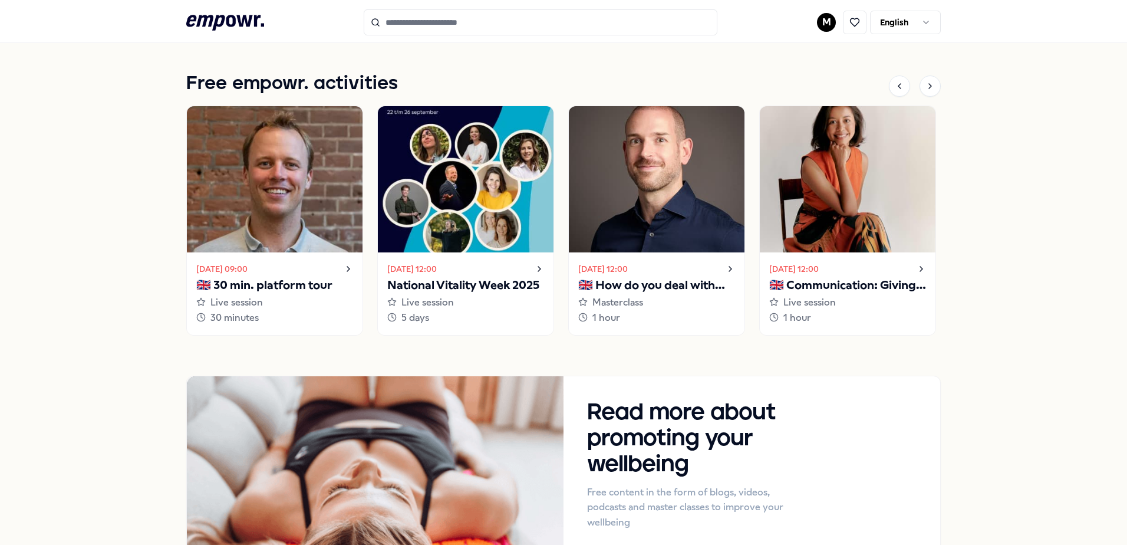
scroll to position [652, 0]
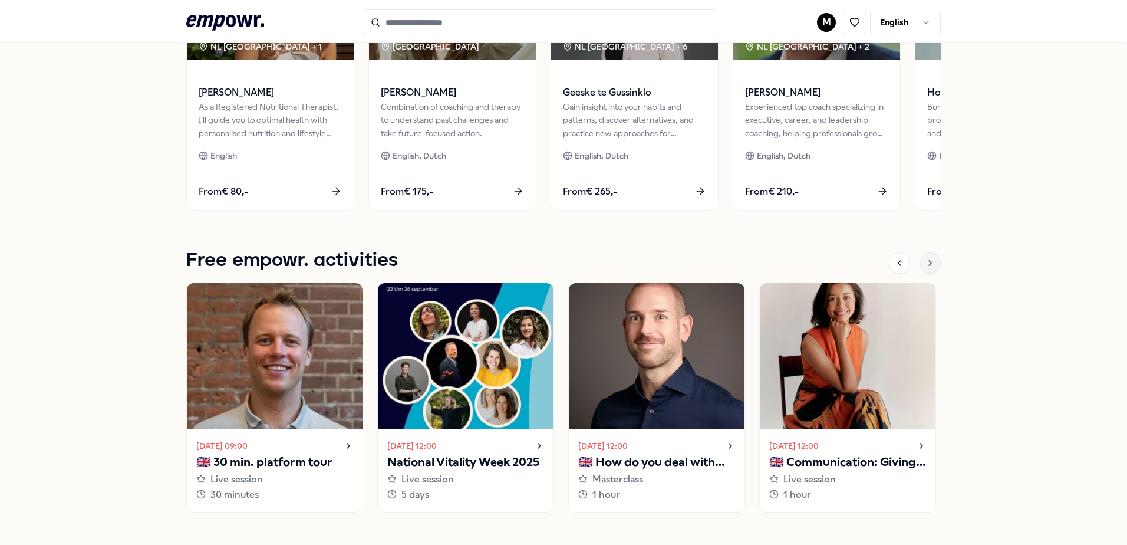
click at [926, 264] on icon at bounding box center [930, 262] width 9 height 9
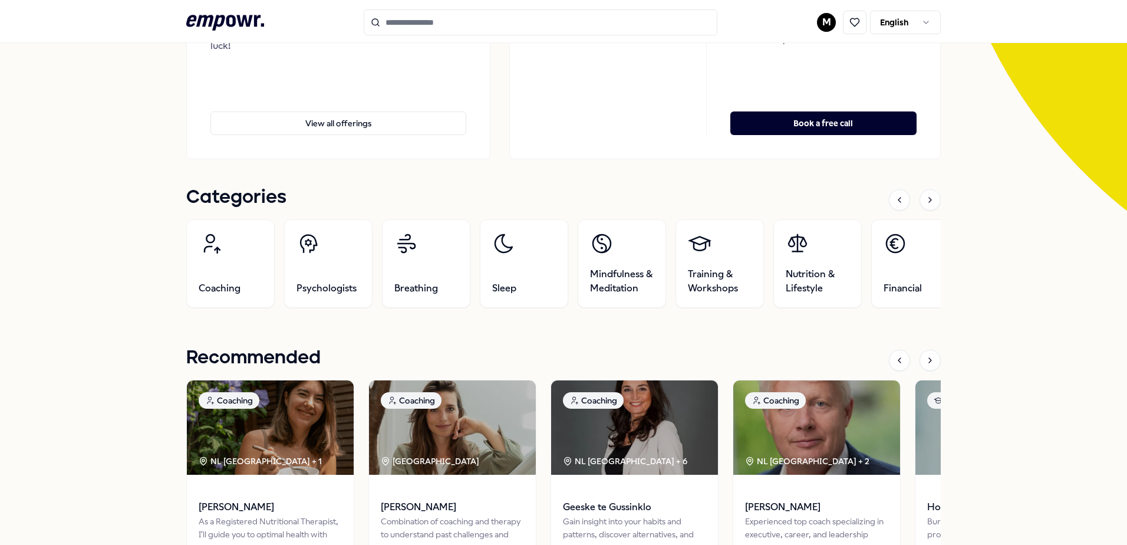
scroll to position [239, 0]
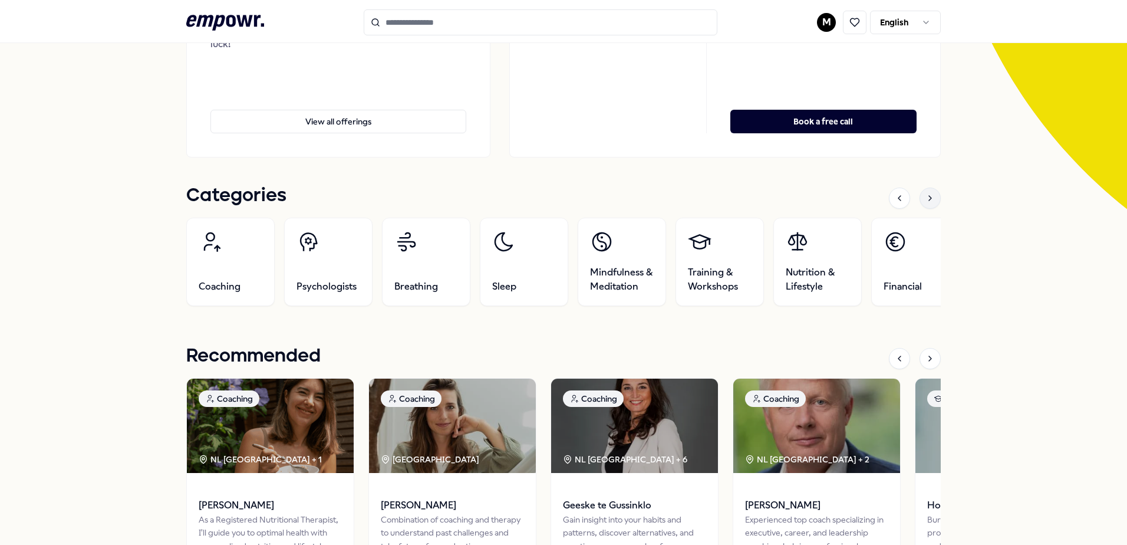
click at [926, 199] on icon at bounding box center [930, 197] width 9 height 9
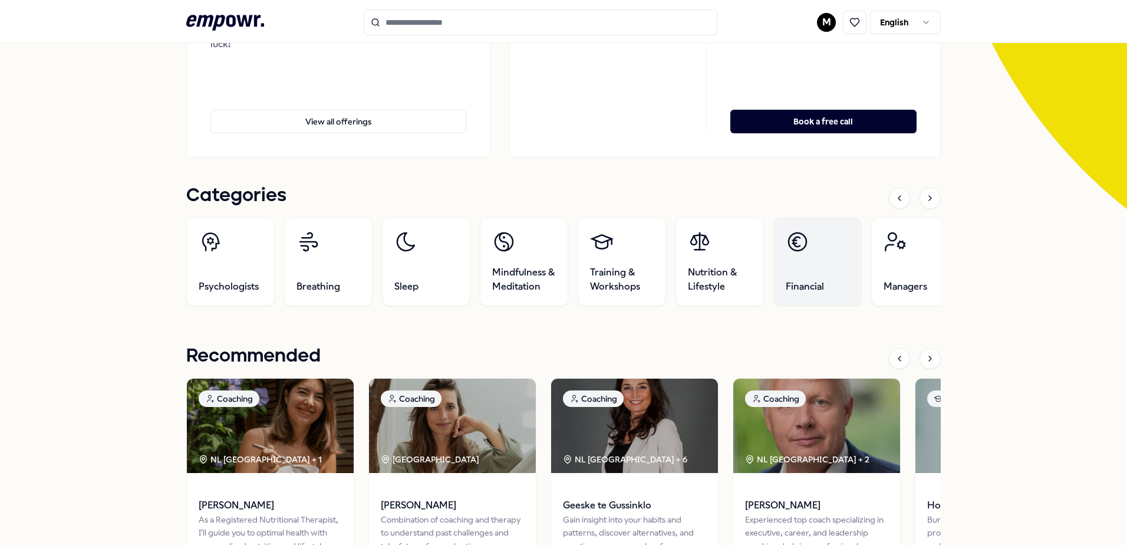
click at [806, 275] on link "Financial" at bounding box center [817, 262] width 88 height 88
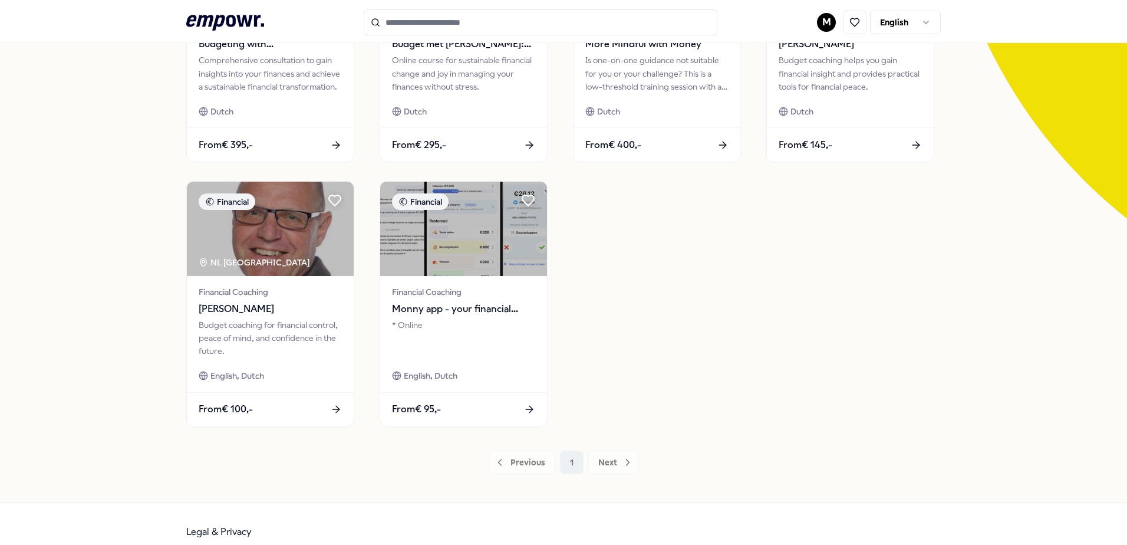
scroll to position [245, 0]
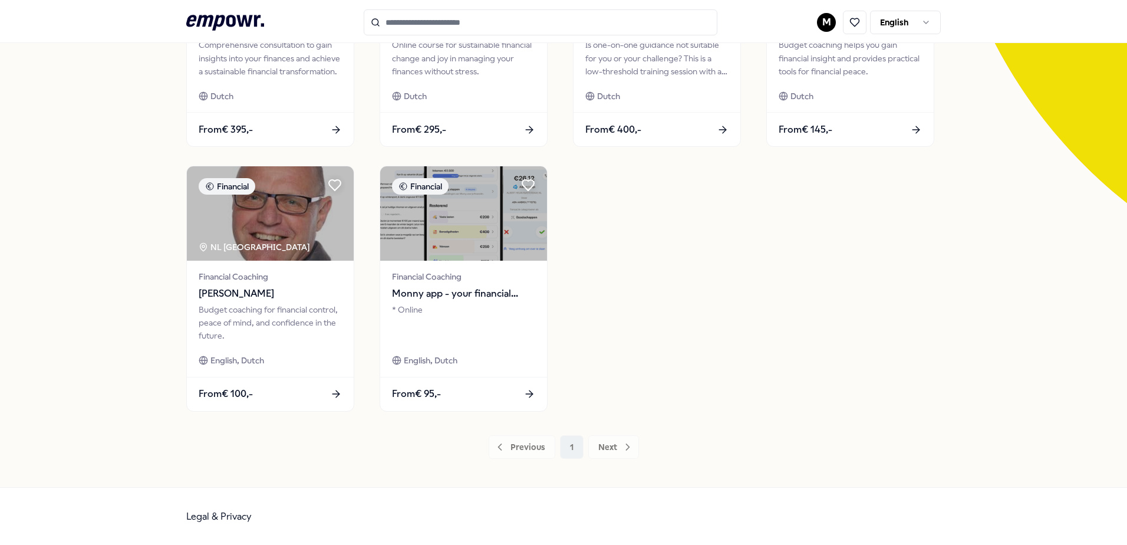
click at [595, 449] on div "Previous 1 Next" at bounding box center [563, 447] width 755 height 24
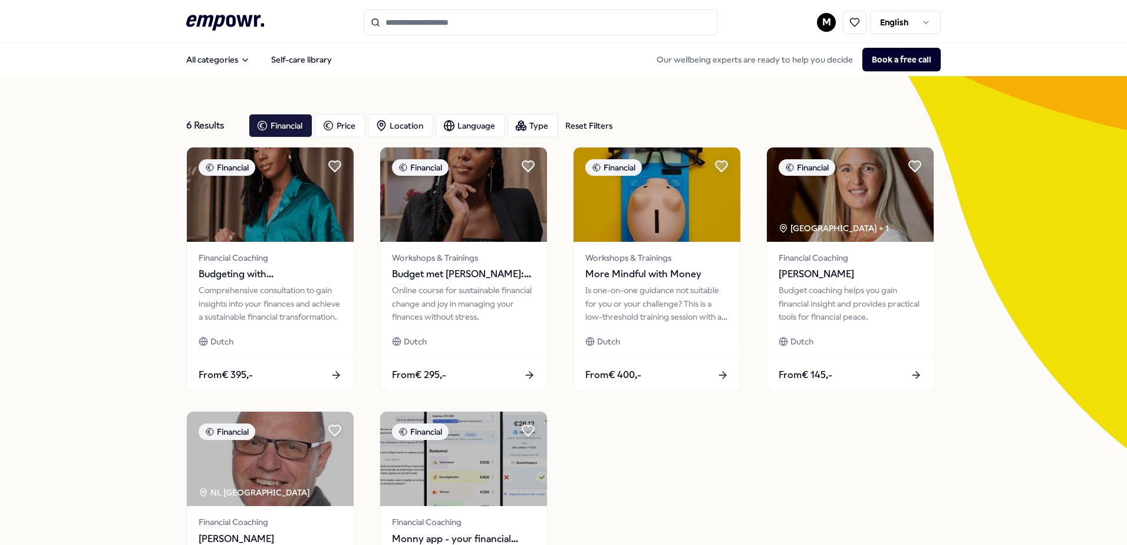
click at [689, 476] on div "Financial Financial Coaching Budgeting with [PERSON_NAME]: Consultation Compreh…" at bounding box center [563, 402] width 755 height 510
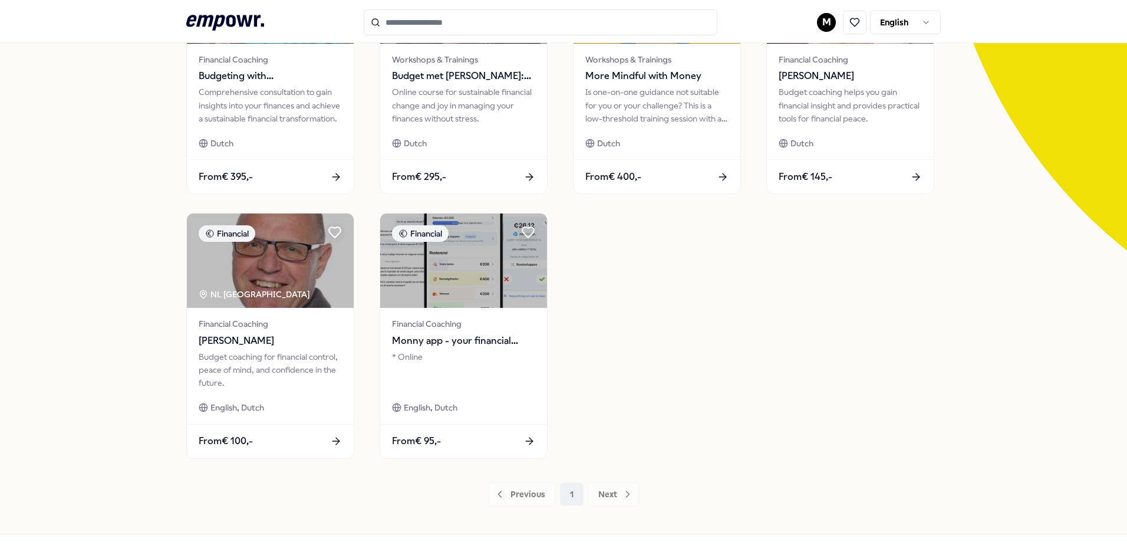
scroll to position [177, 0]
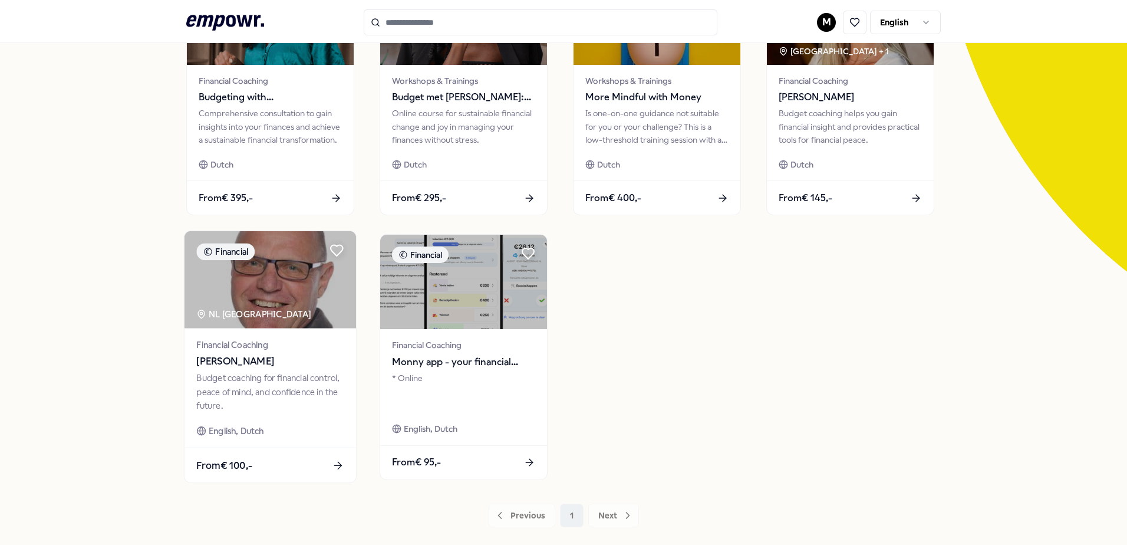
click at [267, 379] on div "Budget coaching for financial control, peace of mind, and confidence in the fut…" at bounding box center [269, 391] width 147 height 41
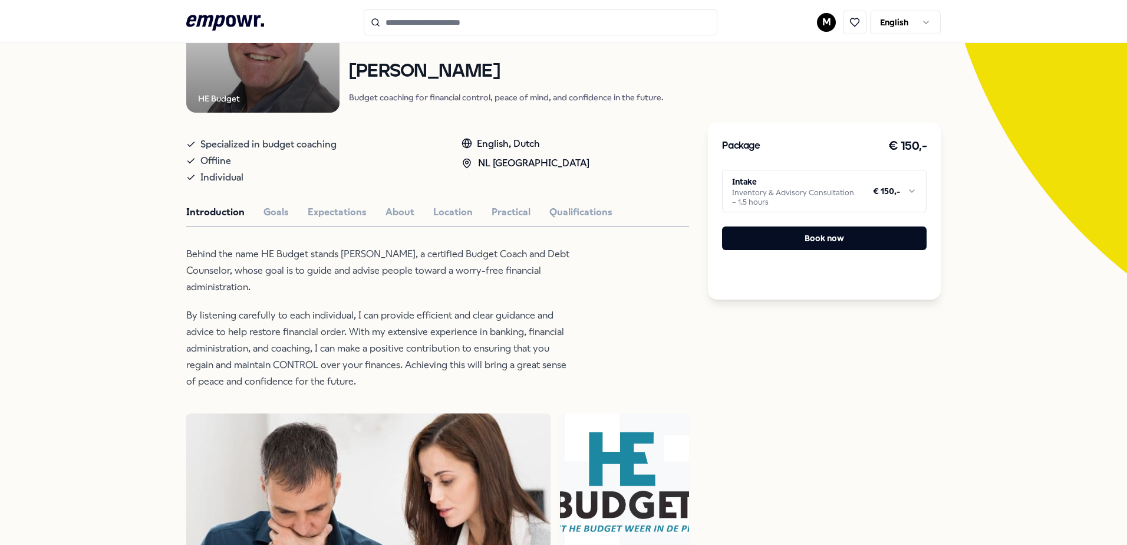
scroll to position [194, 0]
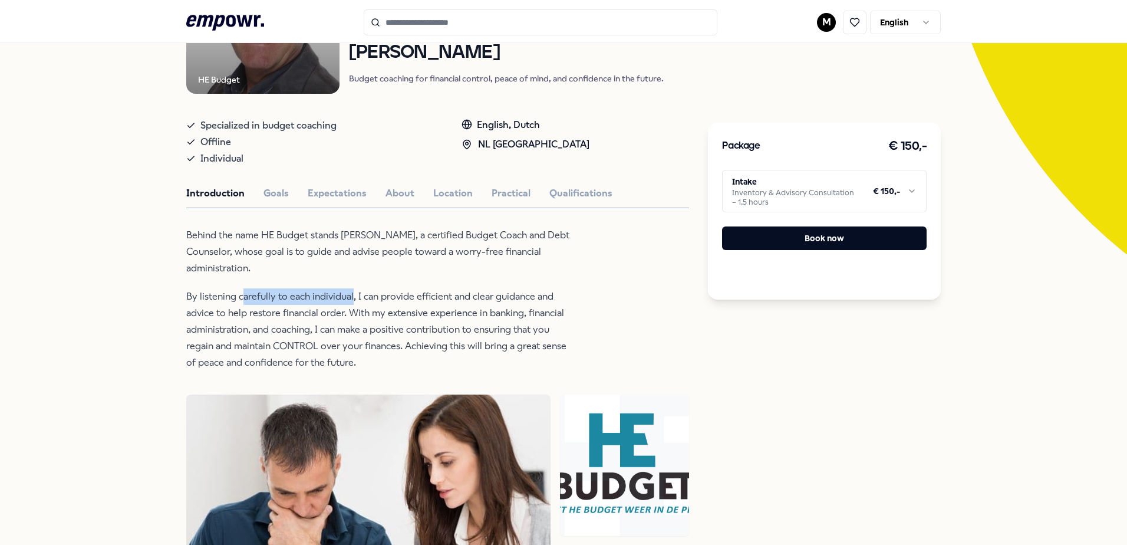
drag, startPoint x: 237, startPoint y: 292, endPoint x: 349, endPoint y: 294, distance: 112.0
click at [349, 294] on p "By listening carefully to each individual, I can provide efficient and clear gu…" at bounding box center [377, 329] width 383 height 83
drag, startPoint x: 349, startPoint y: 294, endPoint x: 404, endPoint y: 326, distance: 63.4
click at [404, 326] on p "By listening carefully to each individual, I can provide efficient and clear gu…" at bounding box center [377, 329] width 383 height 83
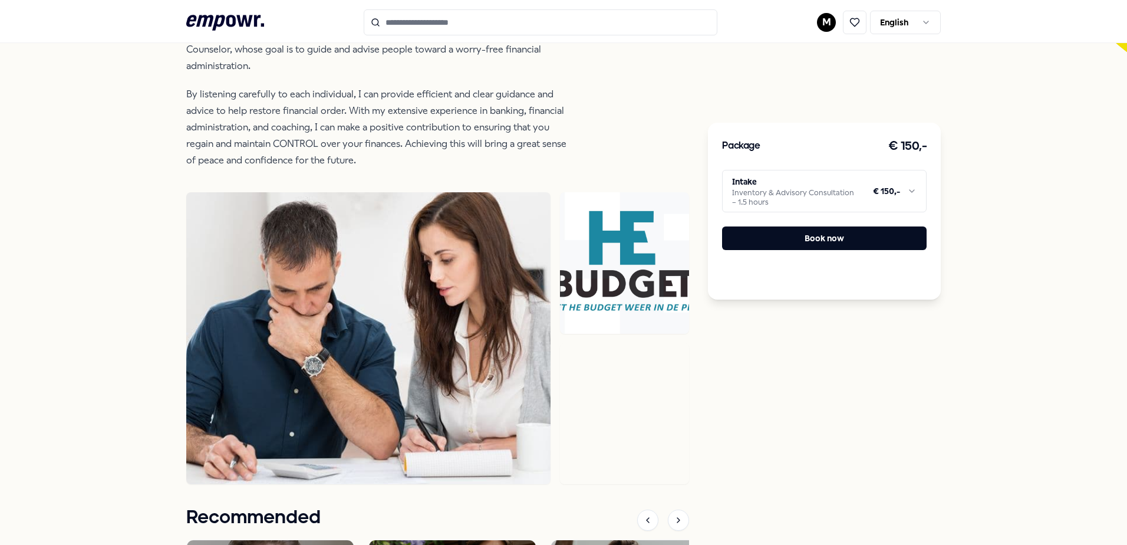
scroll to position [76, 0]
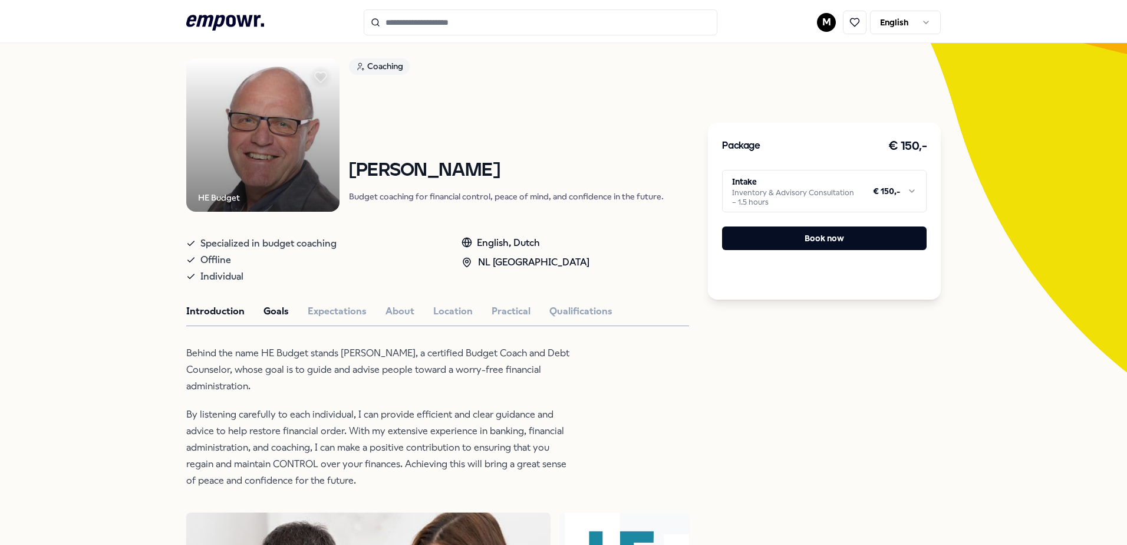
click at [270, 310] on button "Goals" at bounding box center [276, 311] width 25 height 15
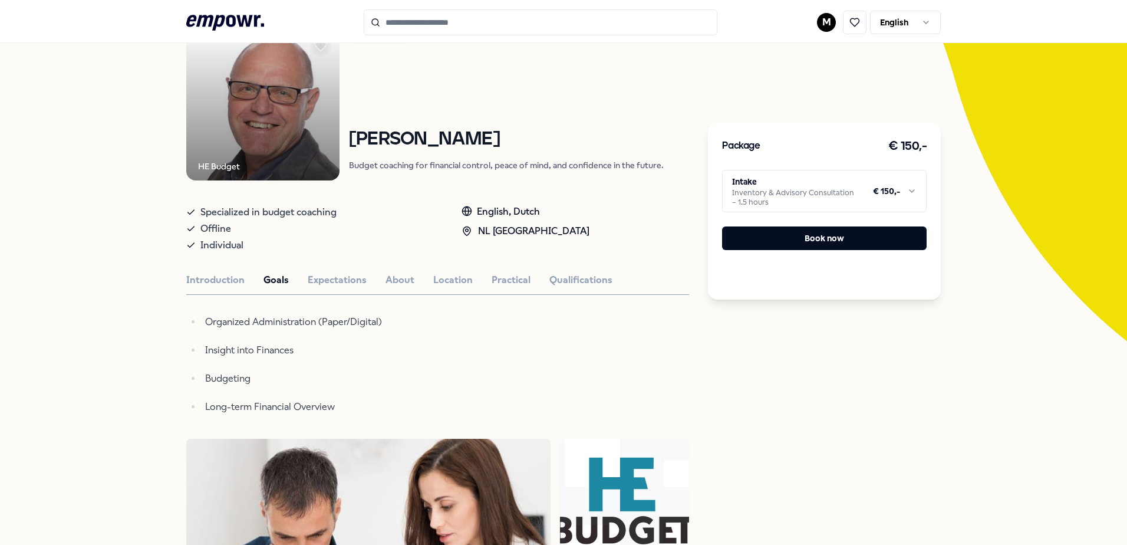
scroll to position [135, 0]
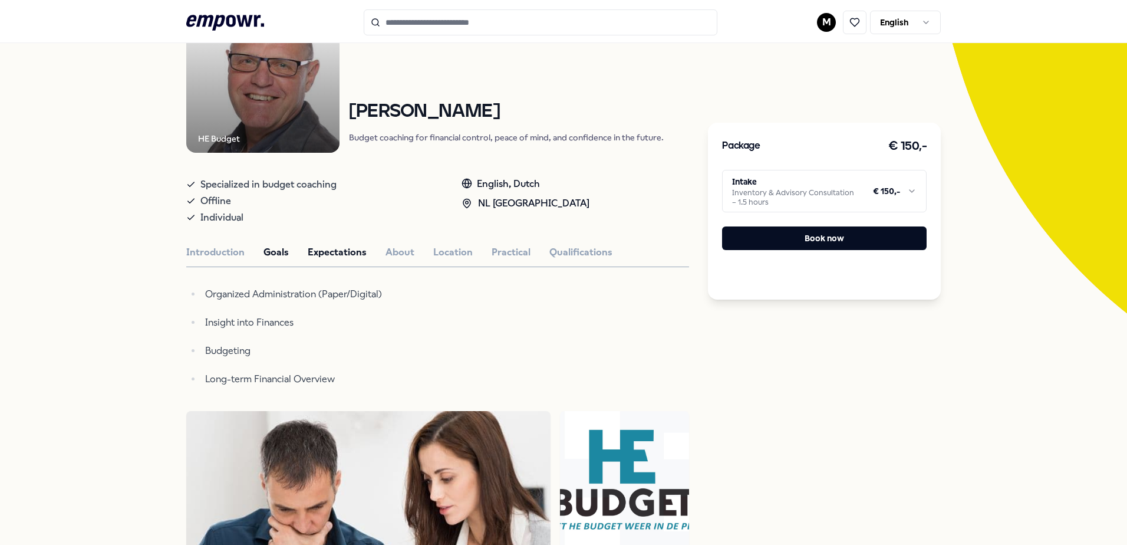
click at [337, 256] on button "Expectations" at bounding box center [337, 252] width 59 height 15
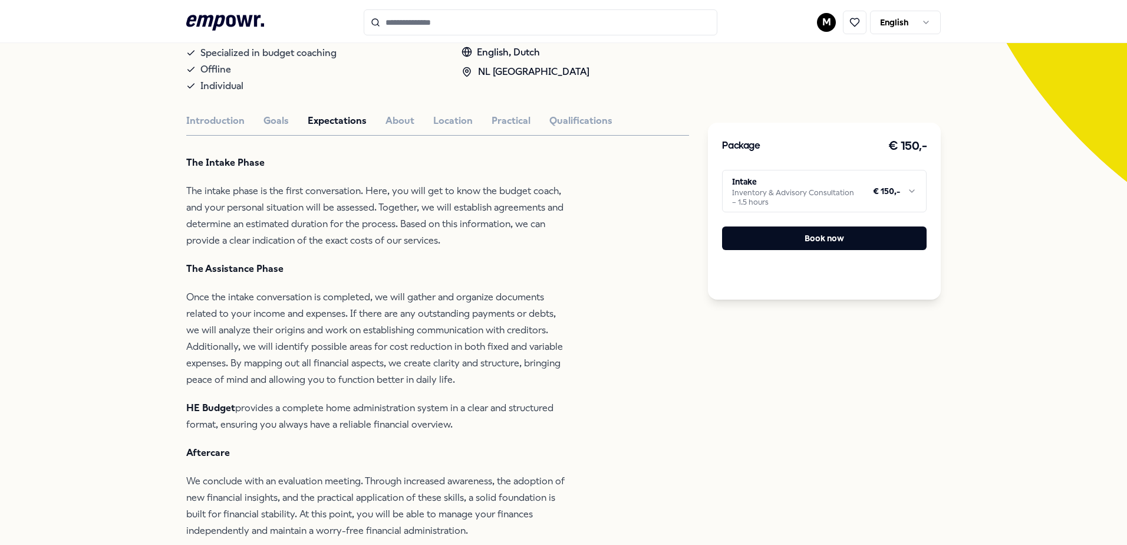
scroll to position [0, 0]
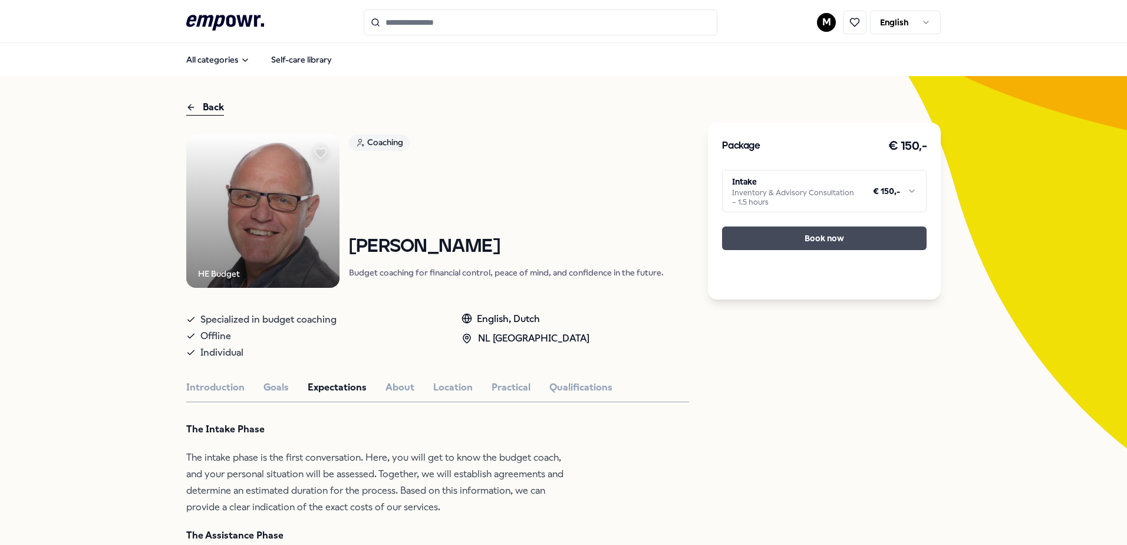
click at [786, 239] on button "Book now" at bounding box center [824, 238] width 205 height 24
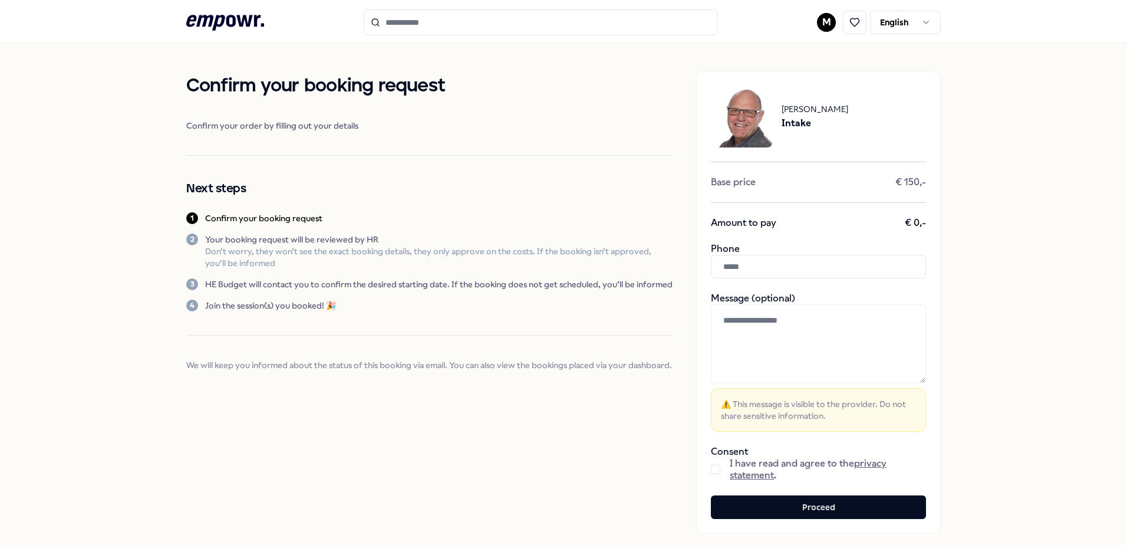
click at [750, 267] on input "text" at bounding box center [818, 267] width 215 height 24
type input "**********"
click at [979, 332] on div "**********" at bounding box center [563, 302] width 1127 height 519
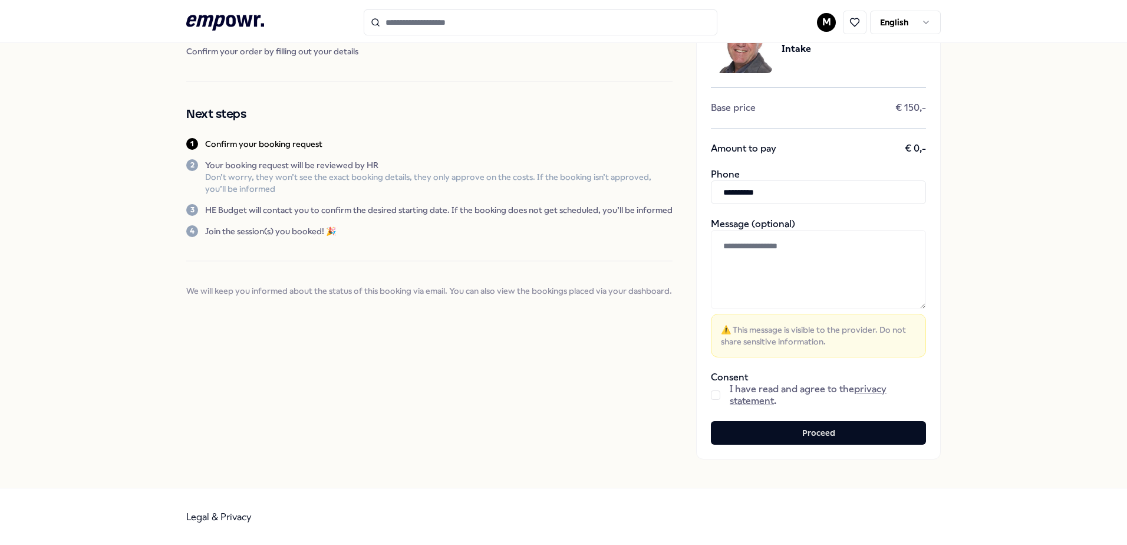
scroll to position [75, 0]
click at [715, 394] on button "button" at bounding box center [715, 393] width 9 height 9
click at [789, 436] on button "Proceed" at bounding box center [818, 432] width 215 height 24
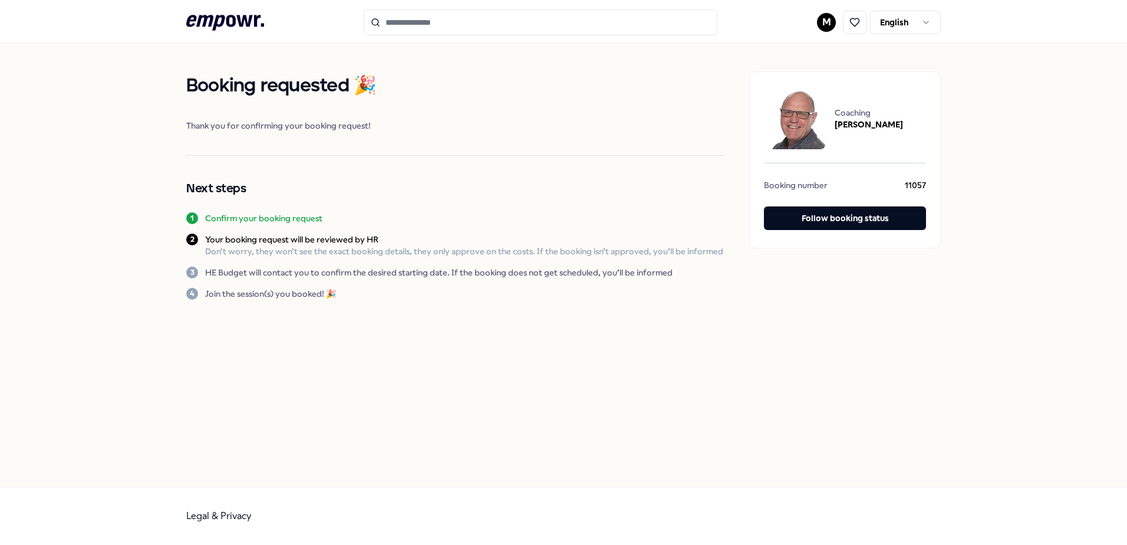
click at [585, 364] on div "Booking requested 🎉 Thank you for confirming your booking request! Next steps 1…" at bounding box center [563, 264] width 1127 height 443
